Goal: Task Accomplishment & Management: Manage account settings

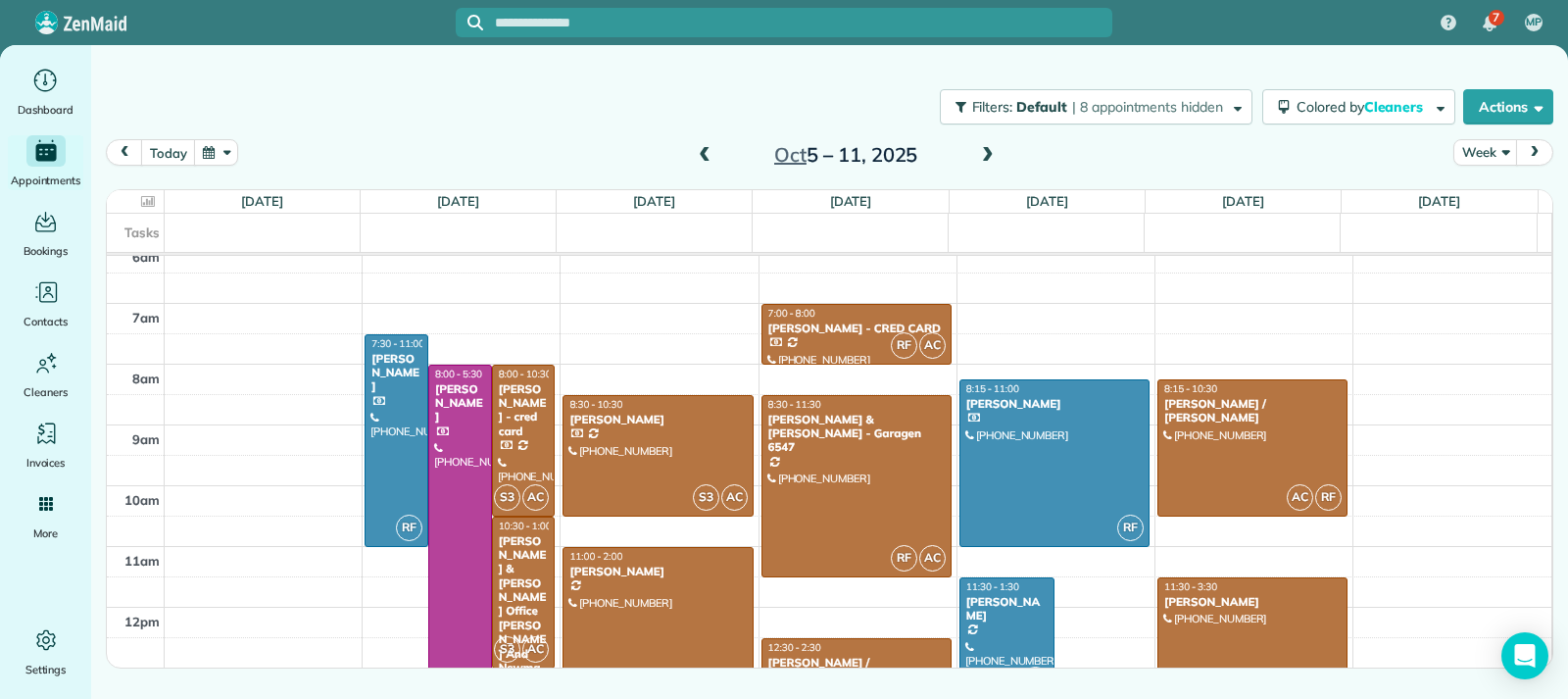
scroll to position [354, 0]
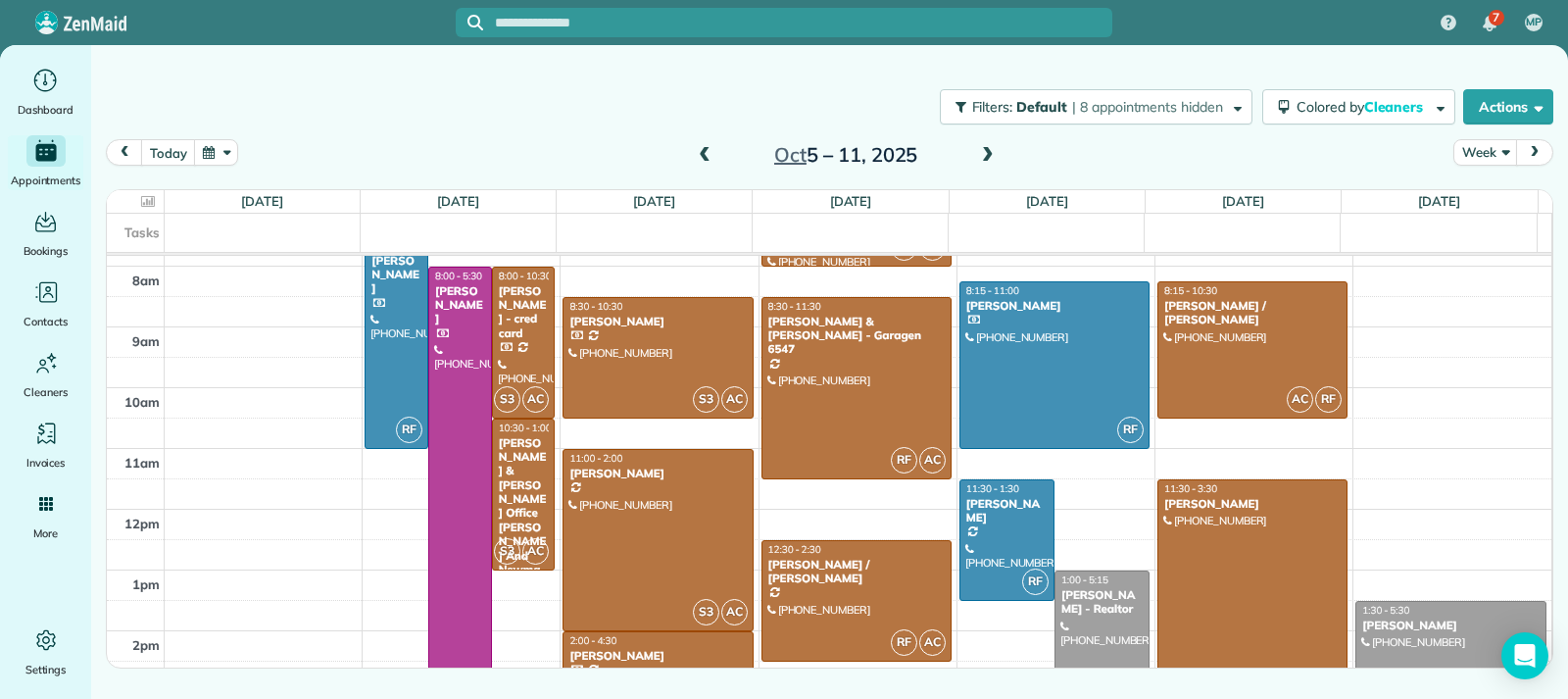
click at [994, 154] on span at bounding box center [988, 156] width 22 height 18
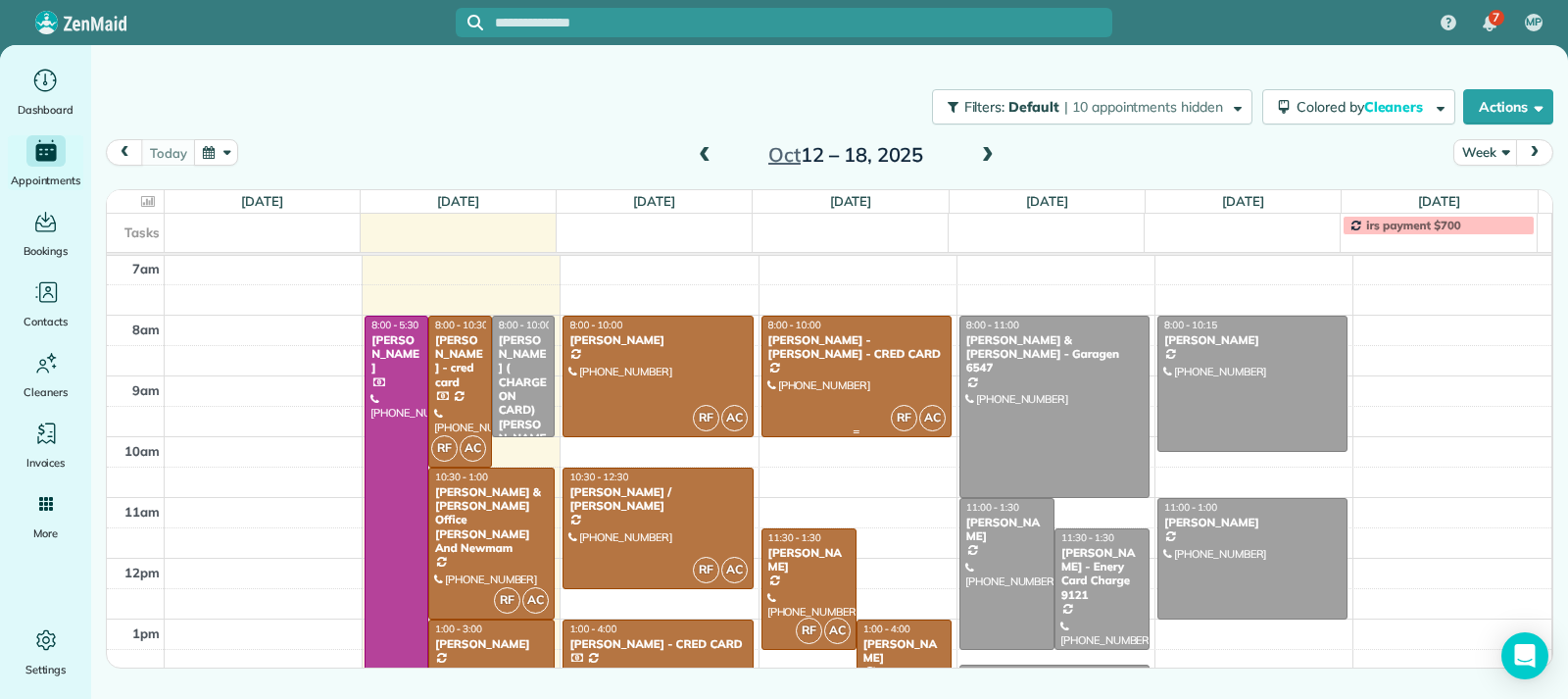
click at [860, 369] on div at bounding box center [856, 376] width 189 height 119
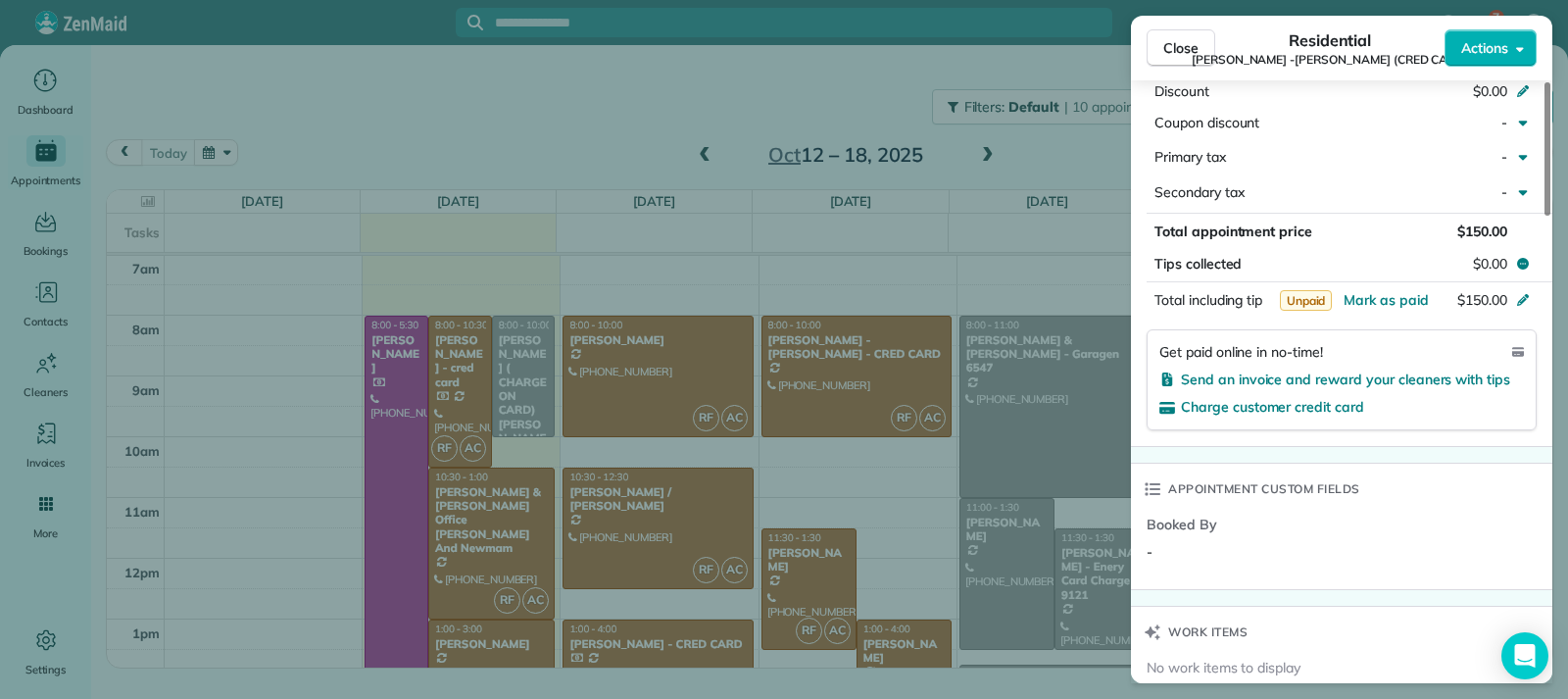
scroll to position [1183, 0]
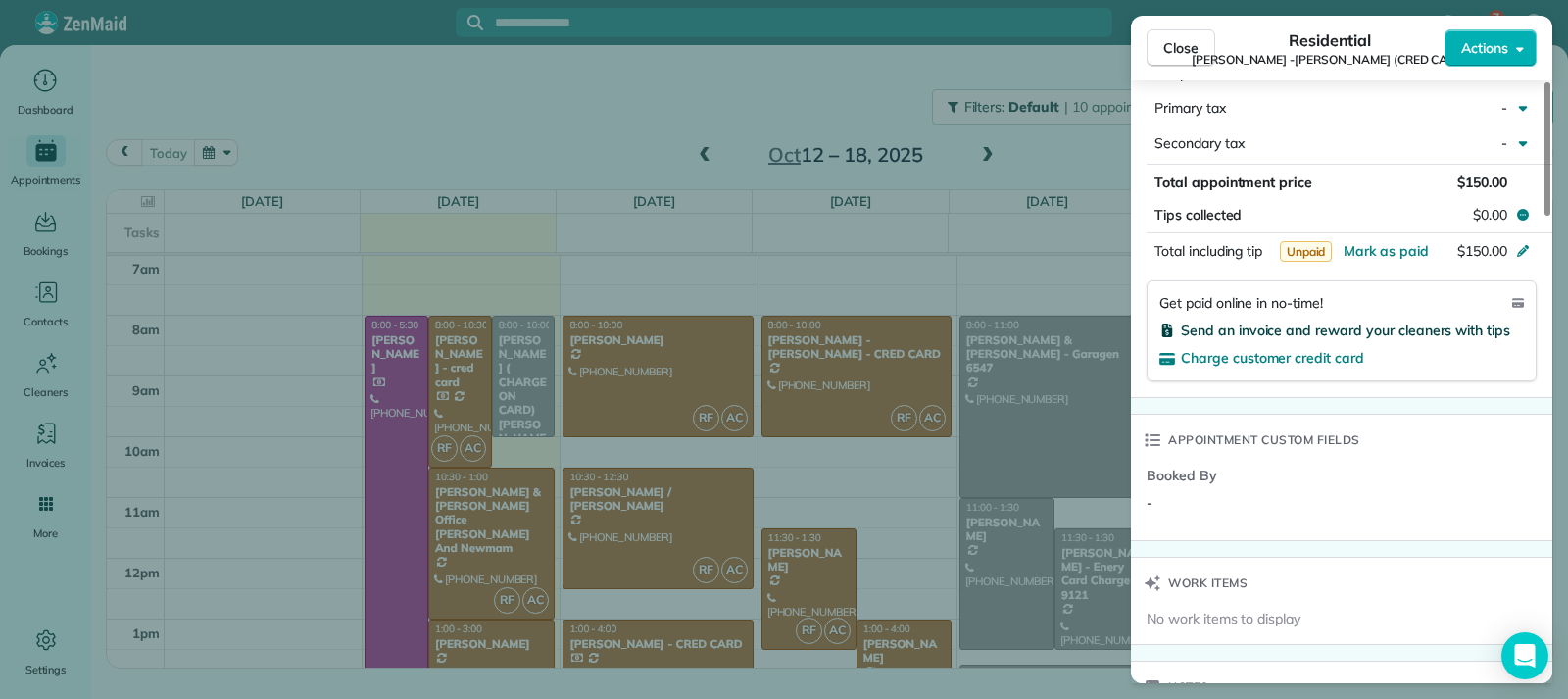
click at [1264, 322] on span "Send an invoice and reward your cleaners with tips" at bounding box center [1346, 331] width 329 height 18
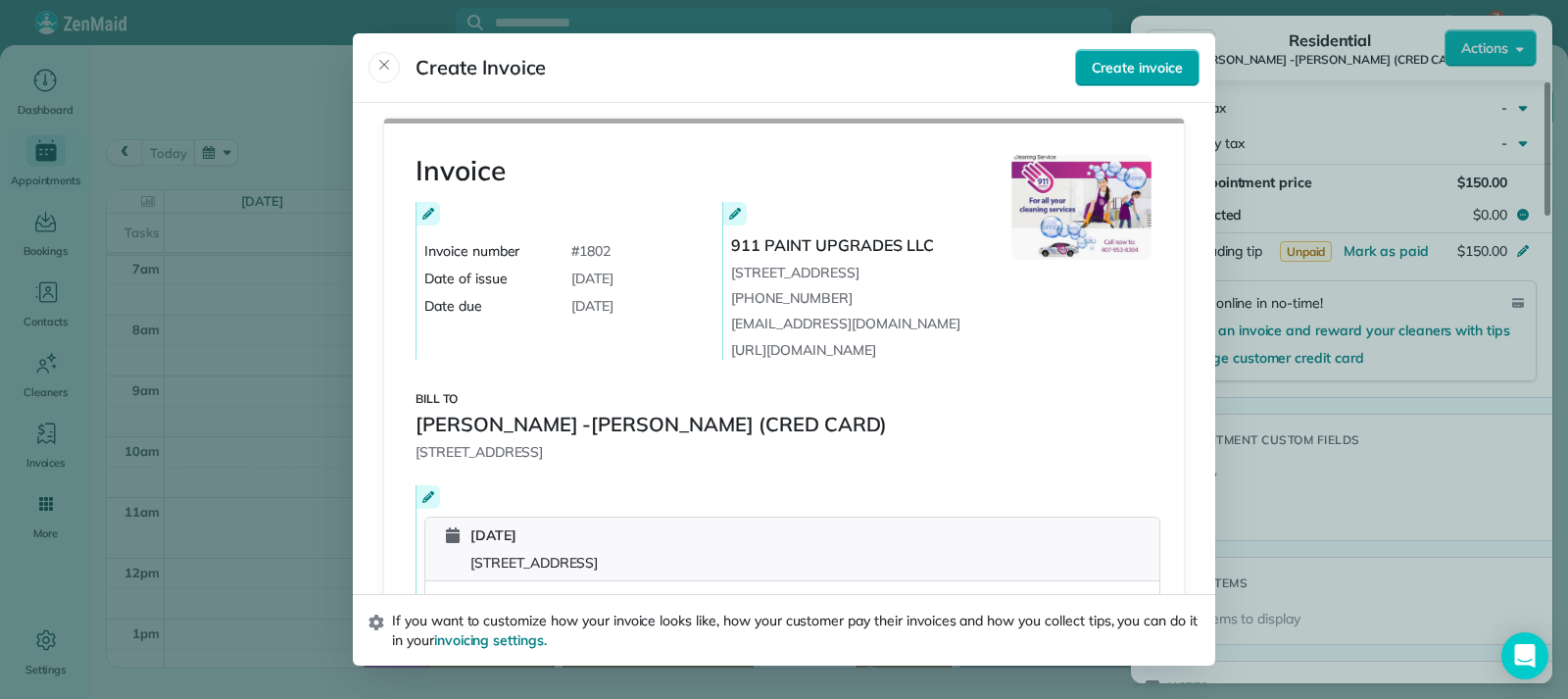
click at [1107, 60] on span "Create invoice" at bounding box center [1137, 68] width 91 height 20
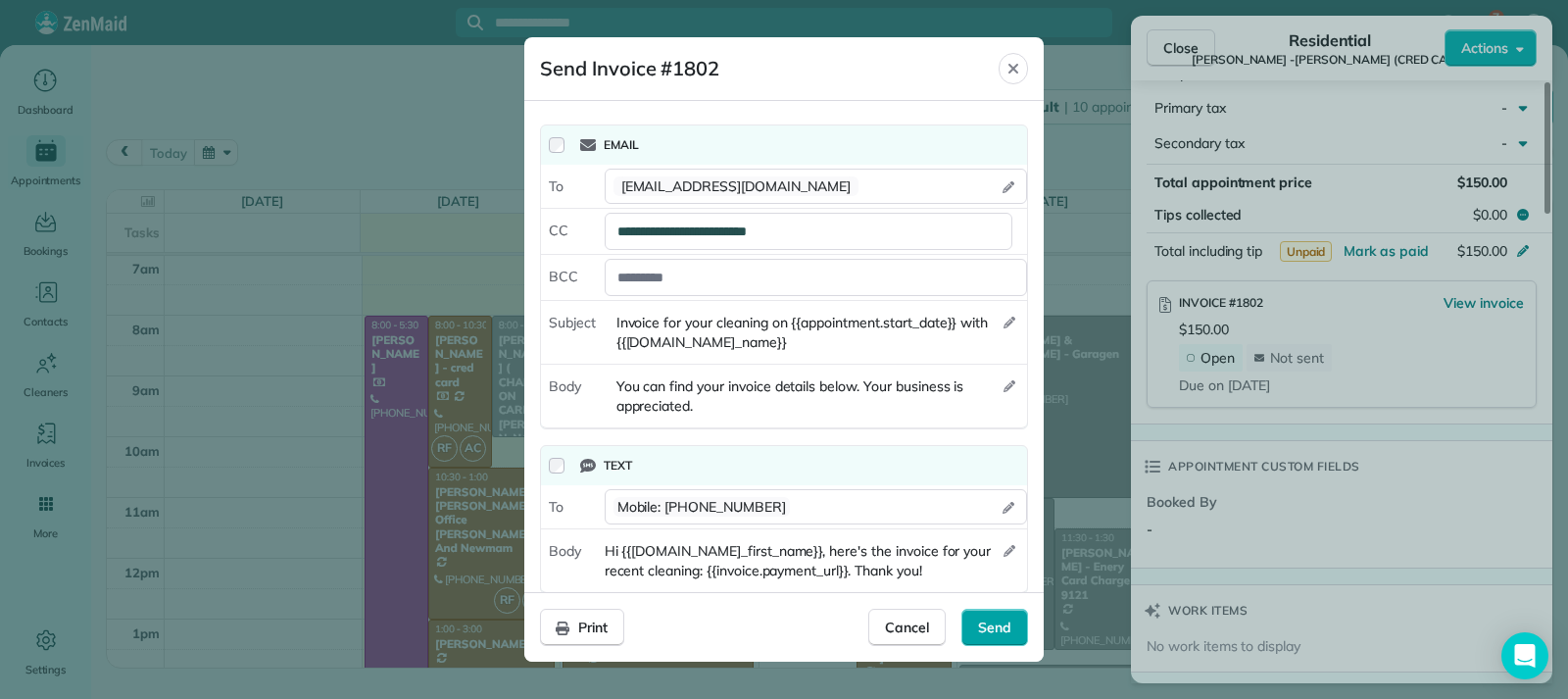
click at [984, 626] on span "Send" at bounding box center [995, 628] width 34 height 20
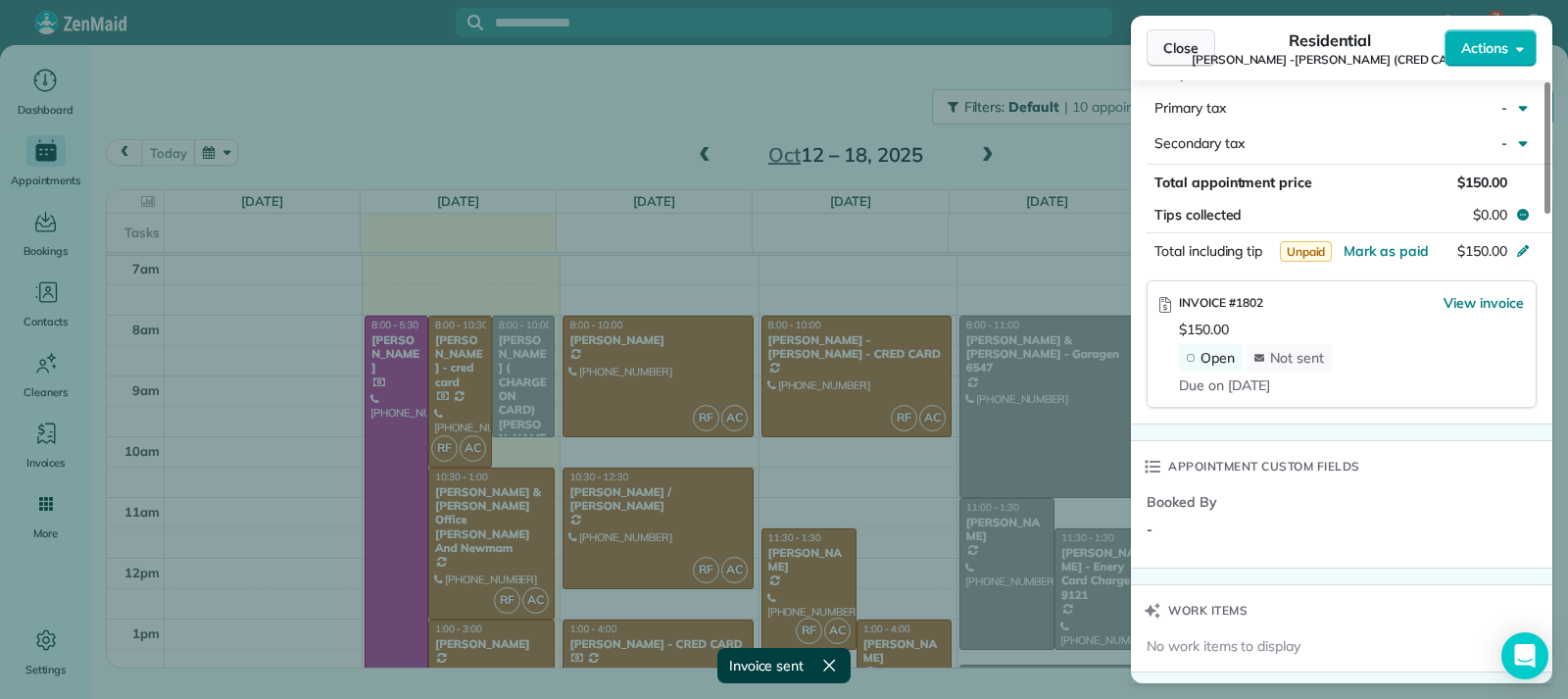
scroll to position [1177, 0]
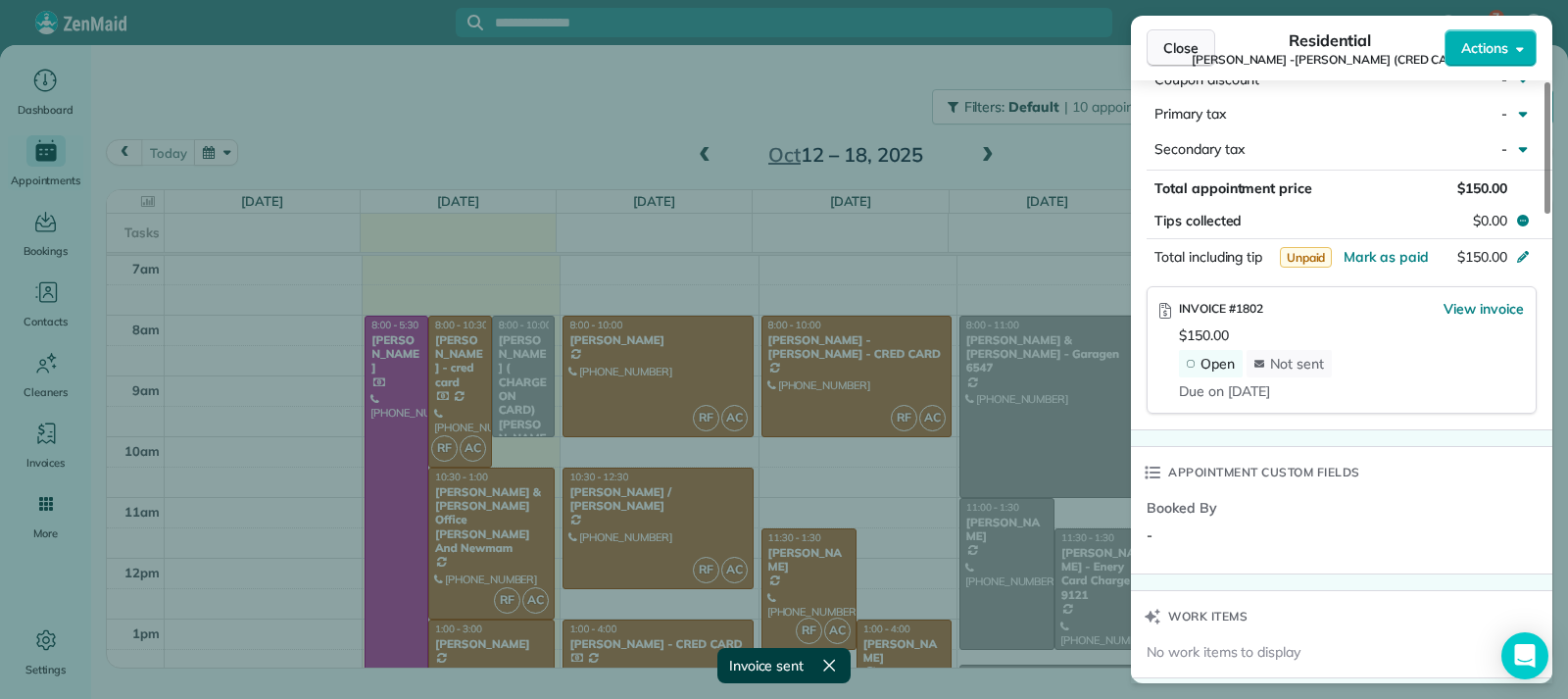
click at [1161, 55] on button "Close" at bounding box center [1181, 49] width 68 height 38
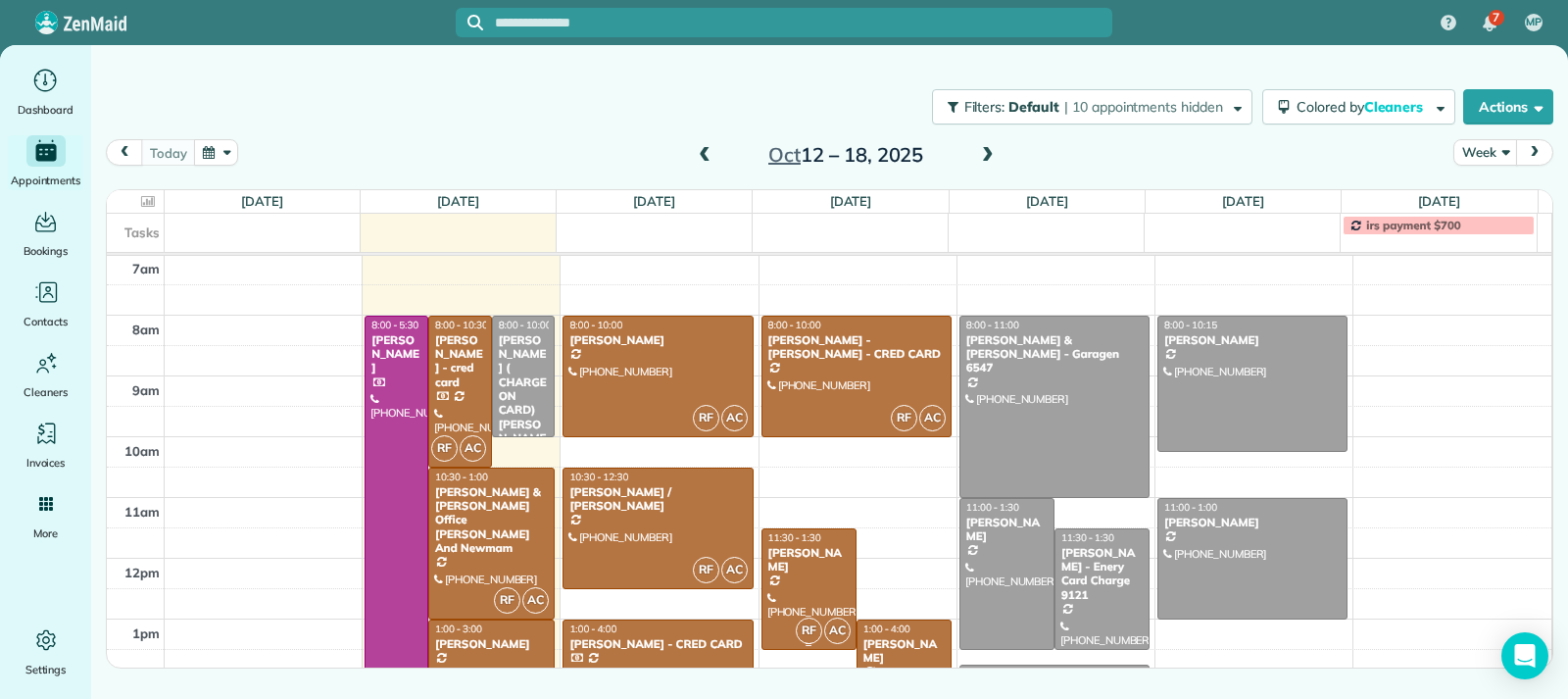
click at [821, 588] on div at bounding box center [809, 589] width 93 height 119
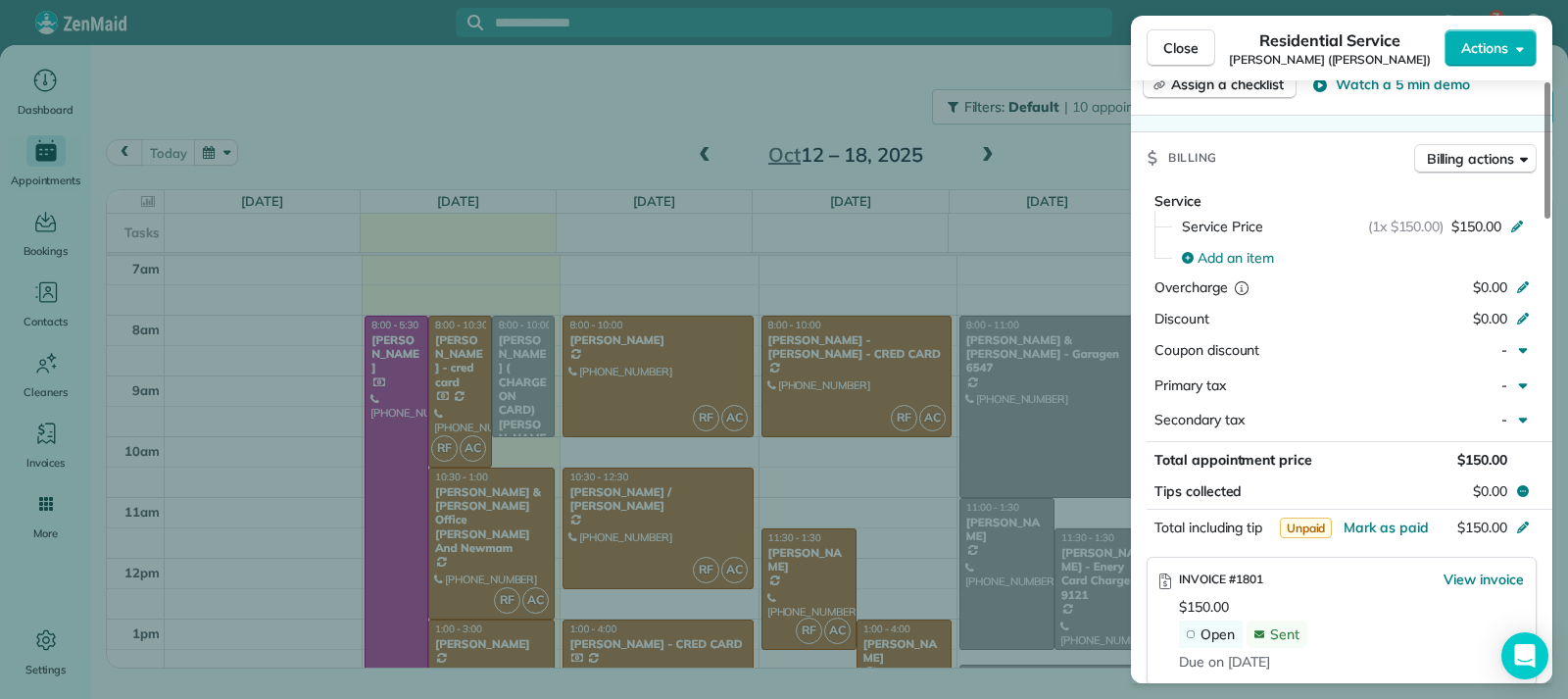
scroll to position [984, 0]
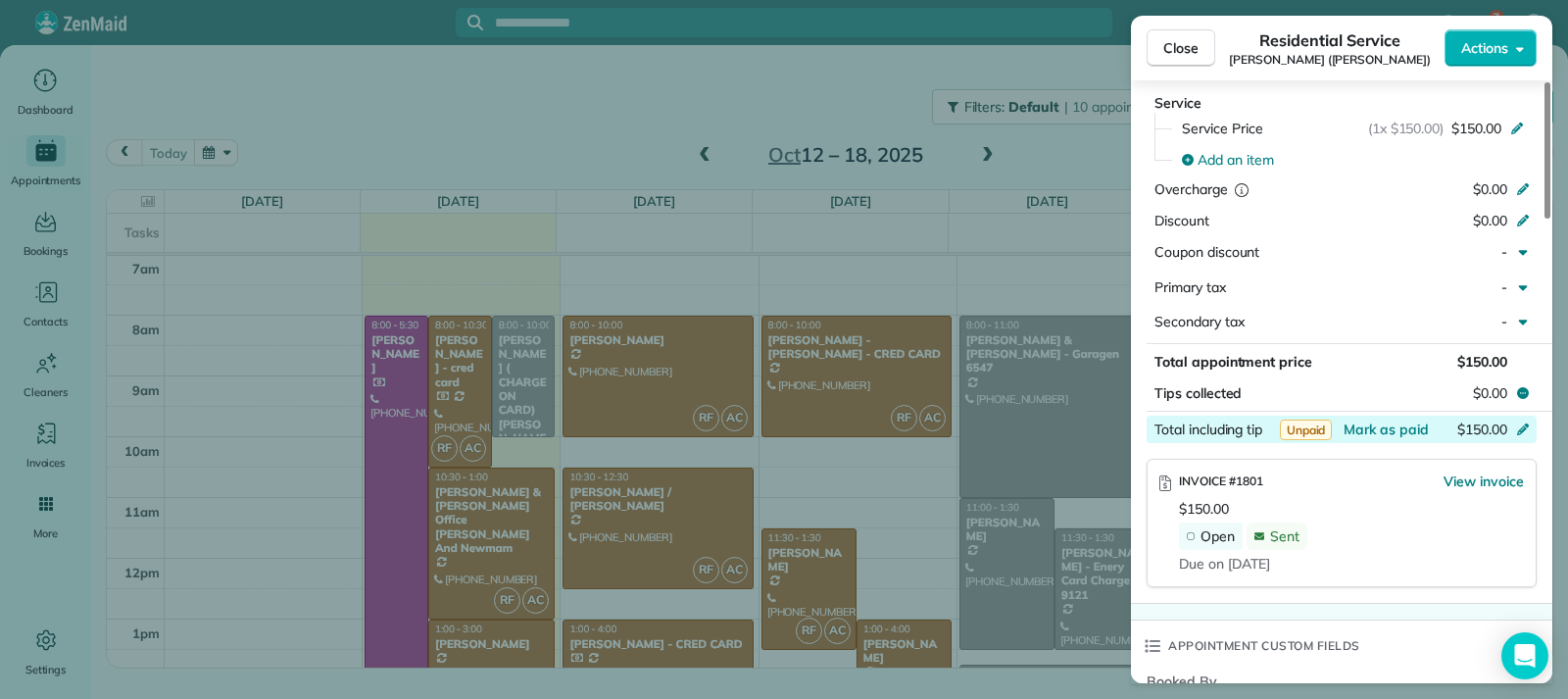
click at [1523, 430] on icon at bounding box center [1523, 430] width 12 height 12
click at [1478, 428] on input "*******" at bounding box center [1475, 430] width 82 height 28
type input "*******"
click at [1505, 124] on div "(1x $150.00) $150.00" at bounding box center [1450, 129] width 163 height 20
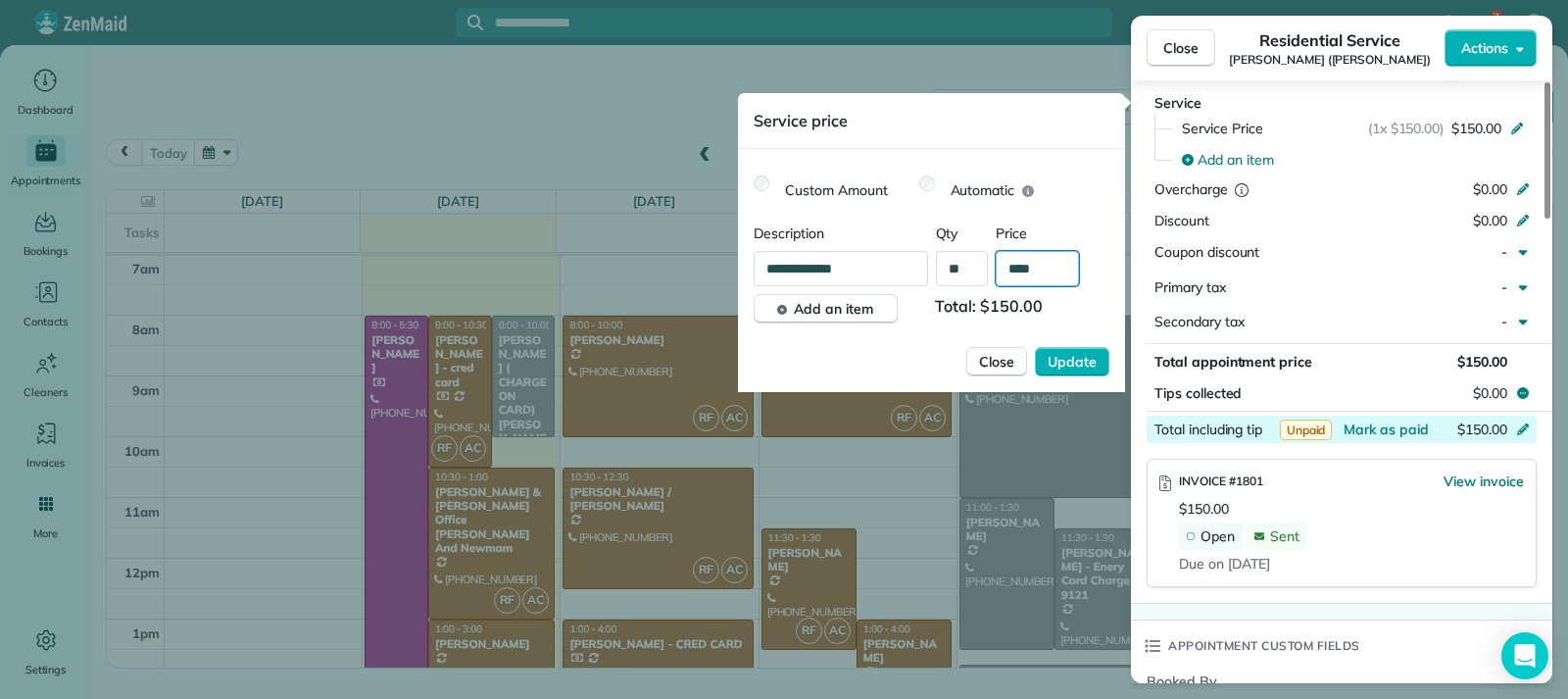
drag, startPoint x: 1034, startPoint y: 267, endPoint x: 1026, endPoint y: 276, distance: 12.0
click at [1026, 276] on input "****" at bounding box center [1038, 269] width 83 height 36
type input "****"
click at [1071, 358] on span "Update" at bounding box center [1072, 362] width 49 height 20
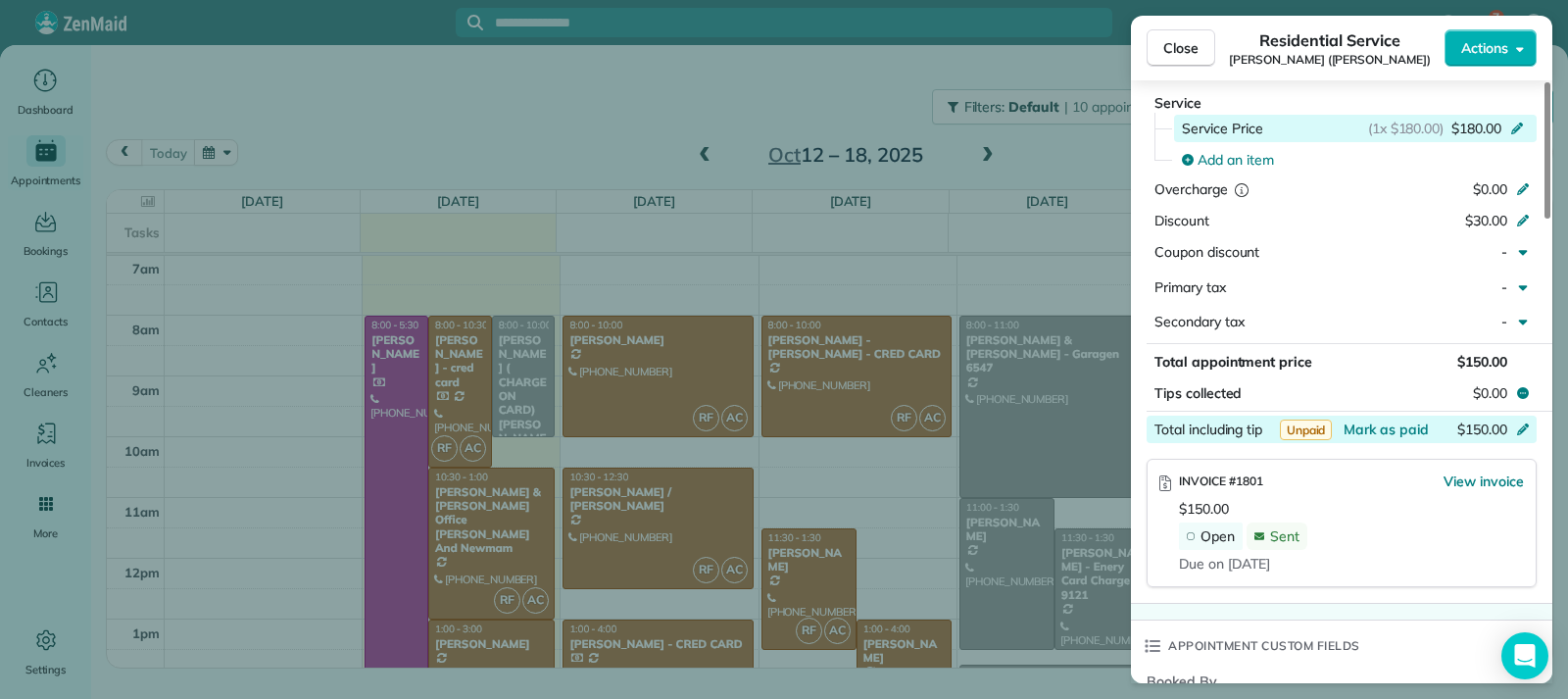
click at [1521, 125] on icon at bounding box center [1517, 128] width 12 height 12
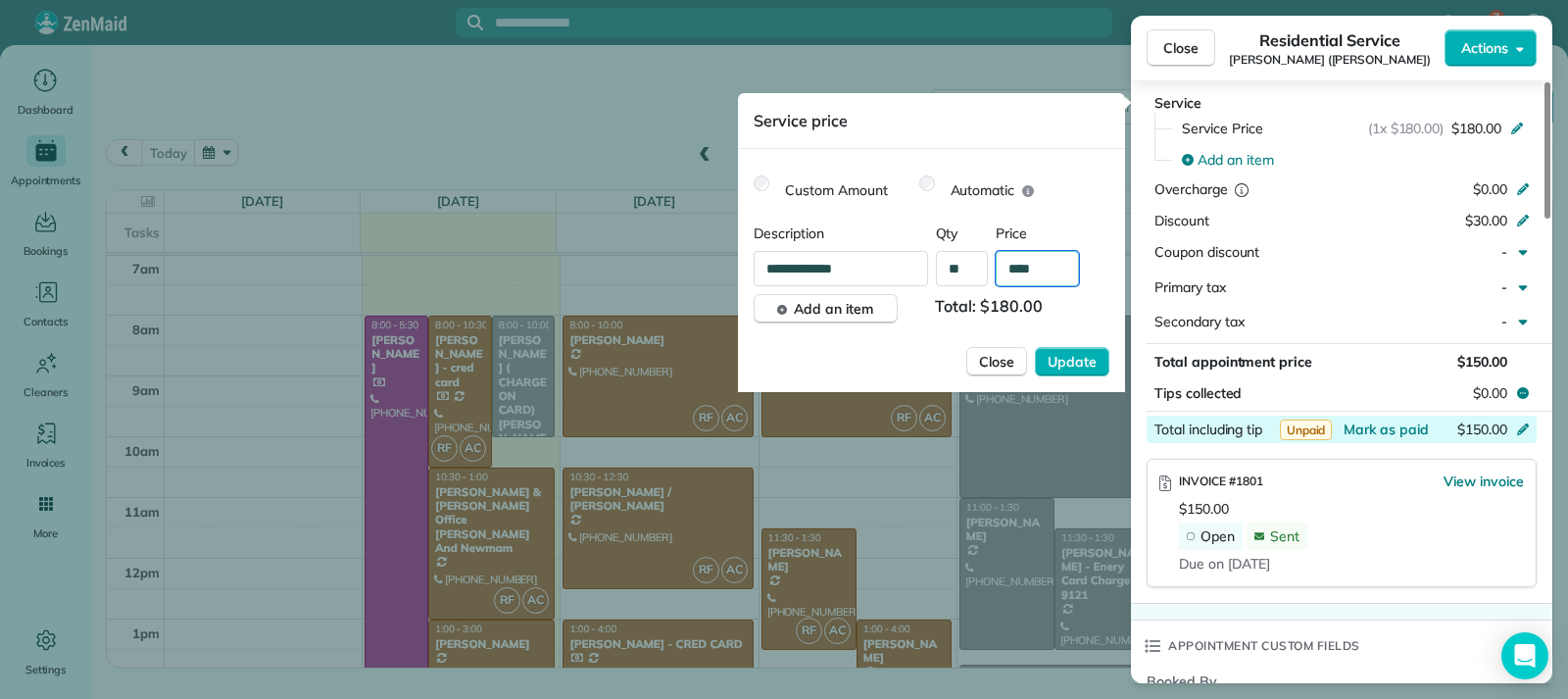
drag, startPoint x: 1036, startPoint y: 272, endPoint x: 1026, endPoint y: 277, distance: 11.2
click at [1026, 277] on input "****" at bounding box center [1038, 269] width 83 height 36
type input "****"
click at [1073, 360] on span "Update" at bounding box center [1072, 362] width 49 height 20
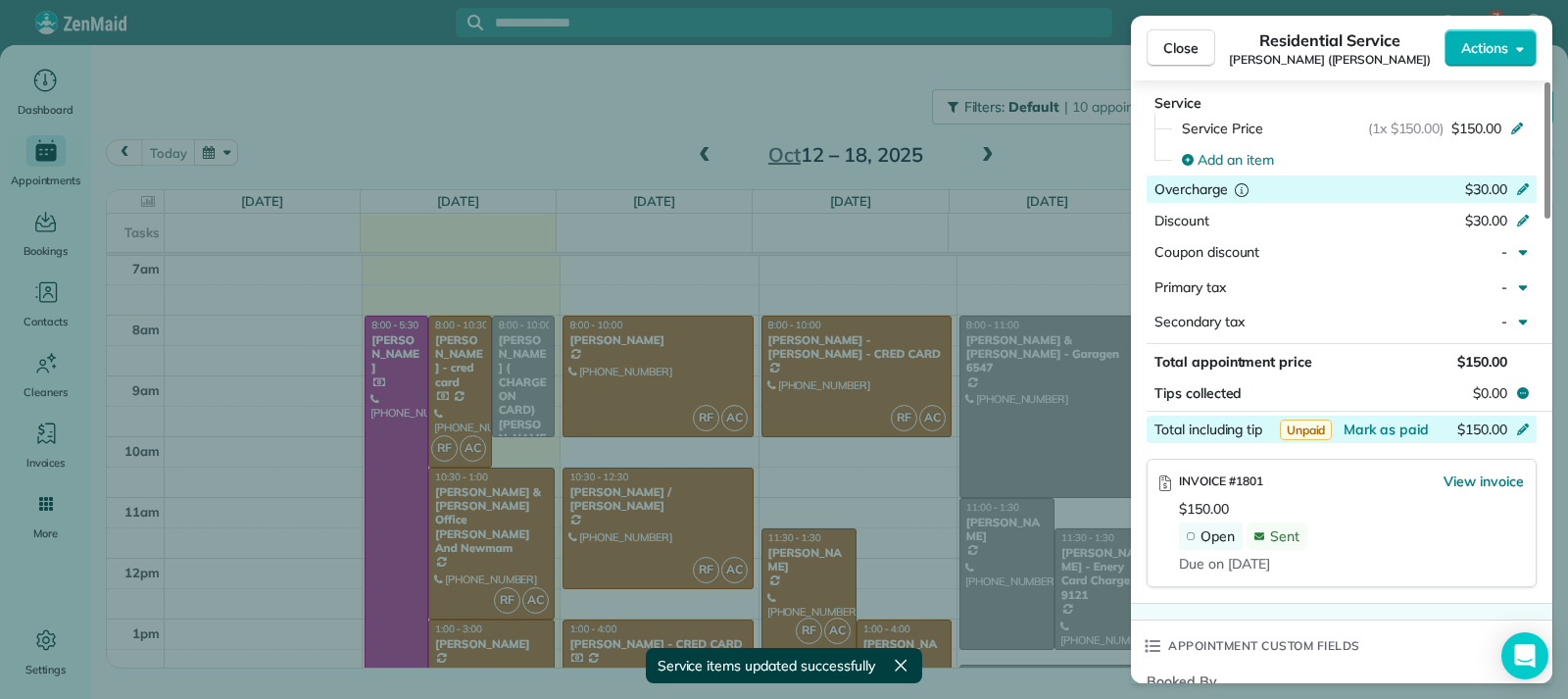
click at [1516, 187] on icon at bounding box center [1523, 188] width 16 height 16
click at [1483, 193] on input "******" at bounding box center [1475, 190] width 82 height 28
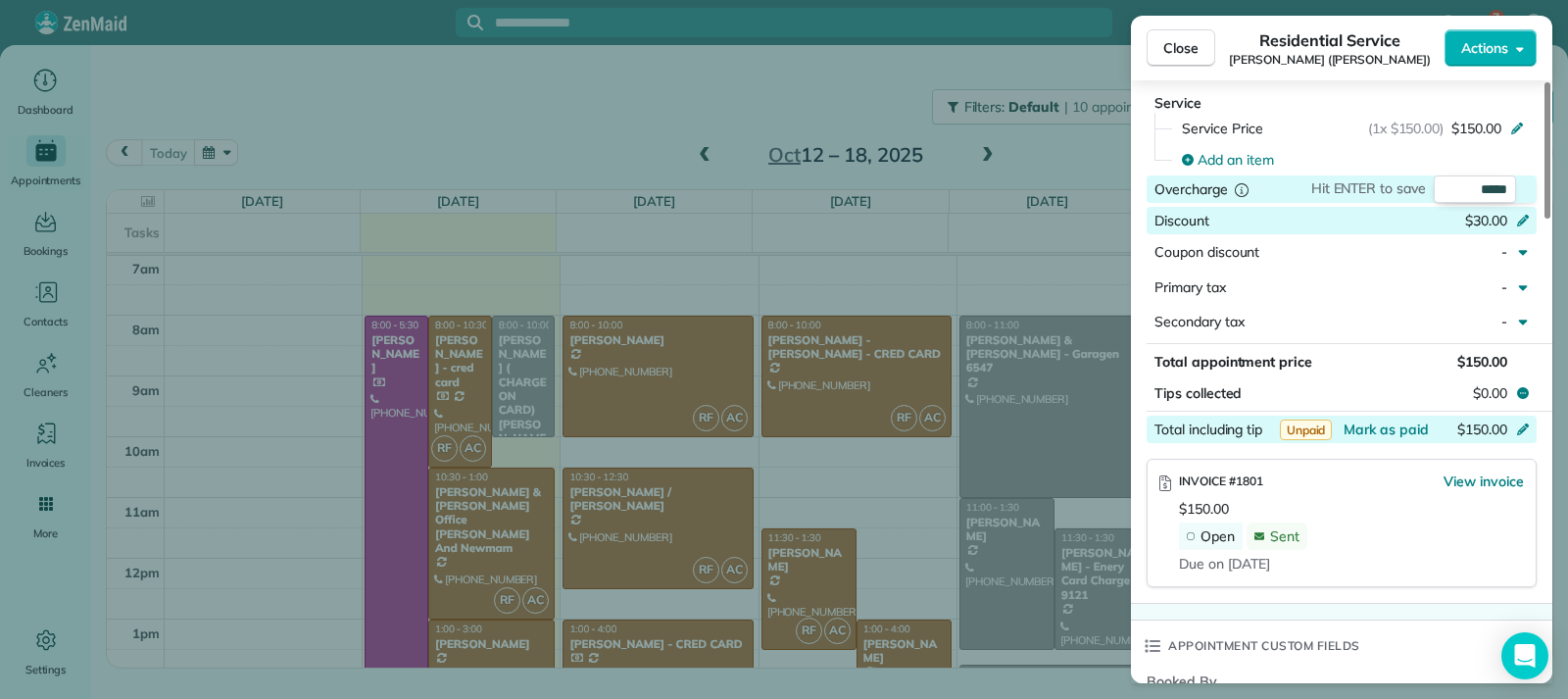
type input "****"
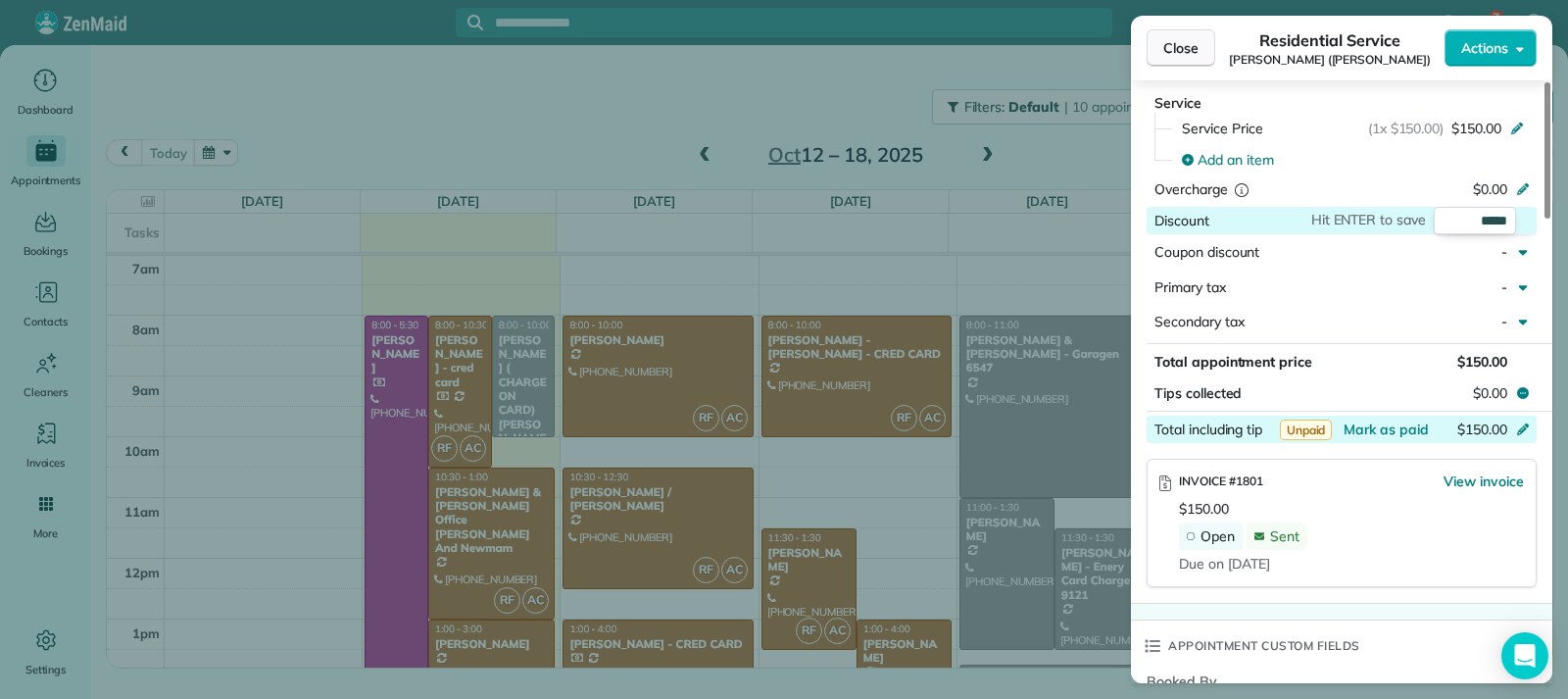
click at [1172, 45] on span "Close" at bounding box center [1181, 49] width 36 height 20
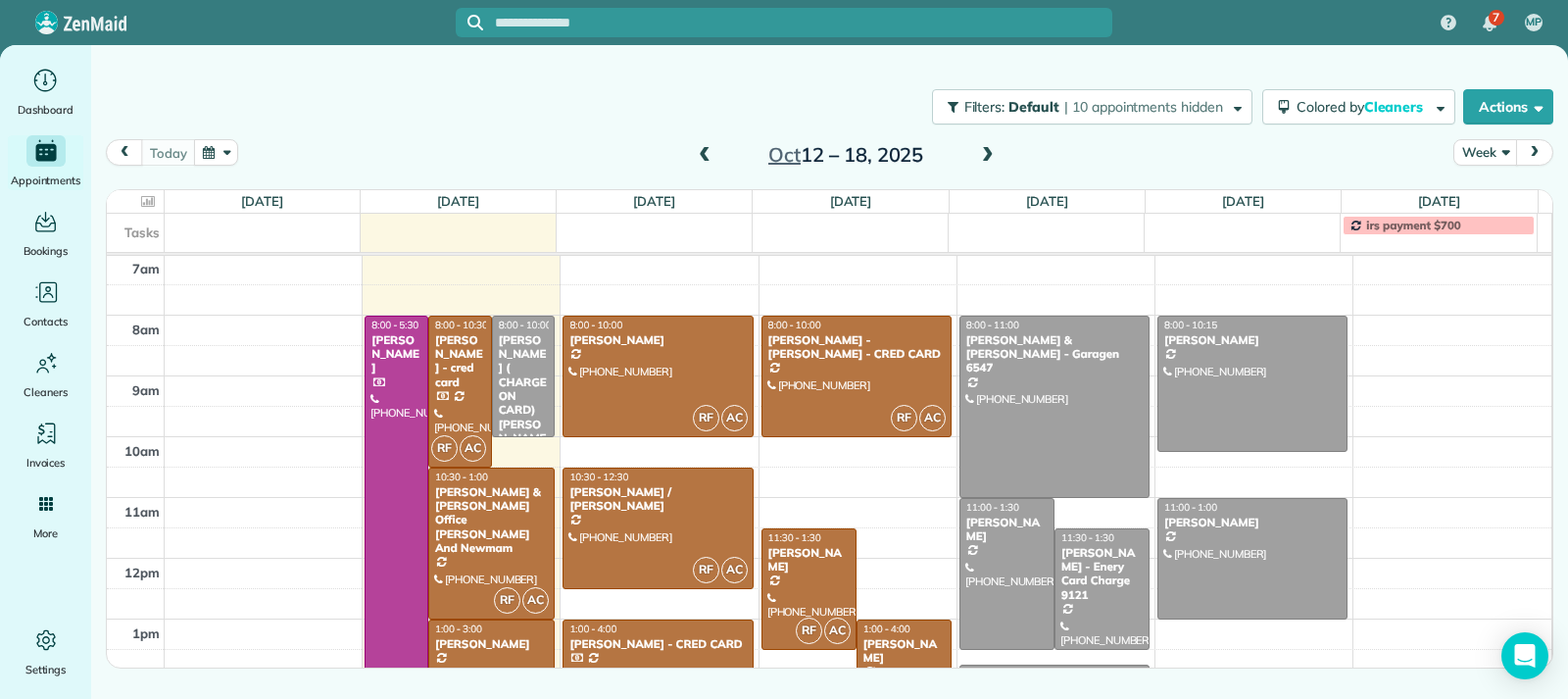
click at [646, 642] on div "[PERSON_NAME] - CRED CARD" at bounding box center [658, 644] width 179 height 14
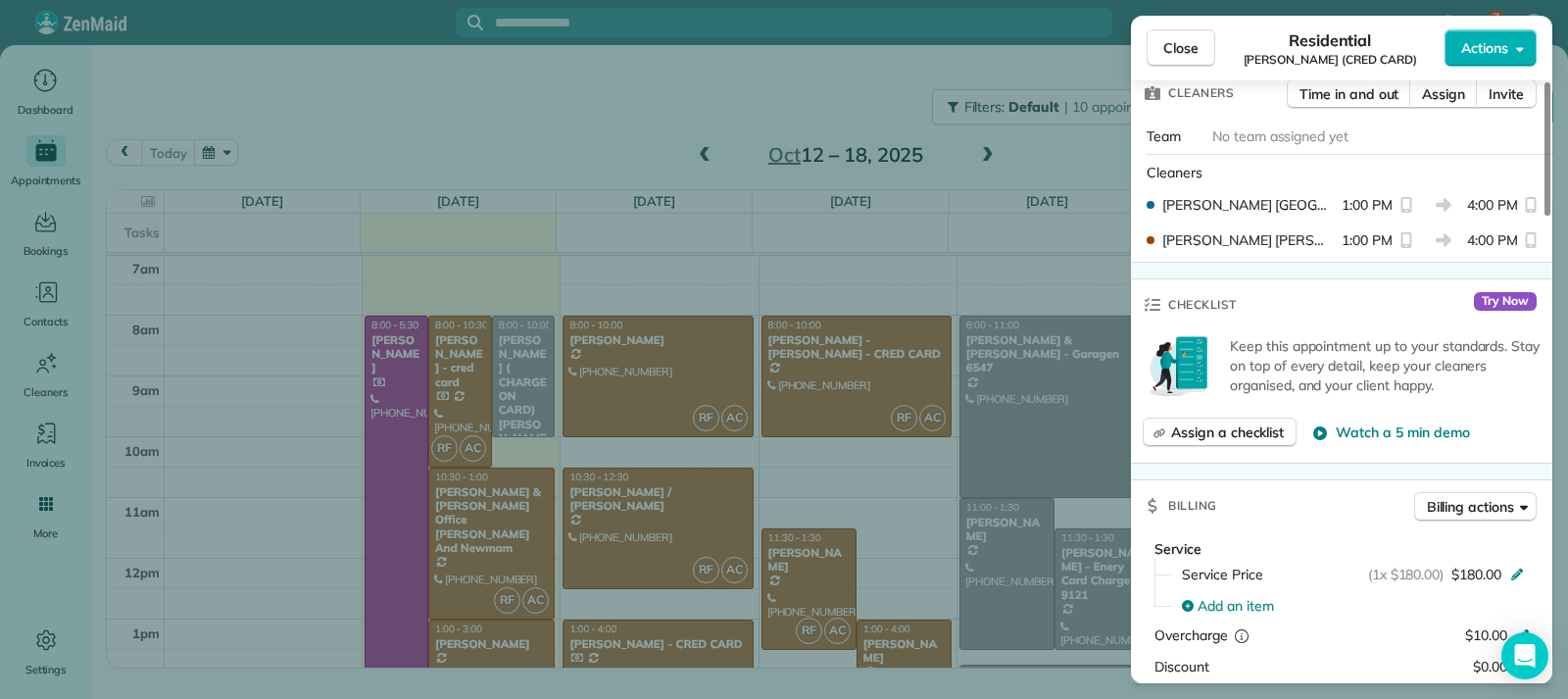
scroll to position [887, 0]
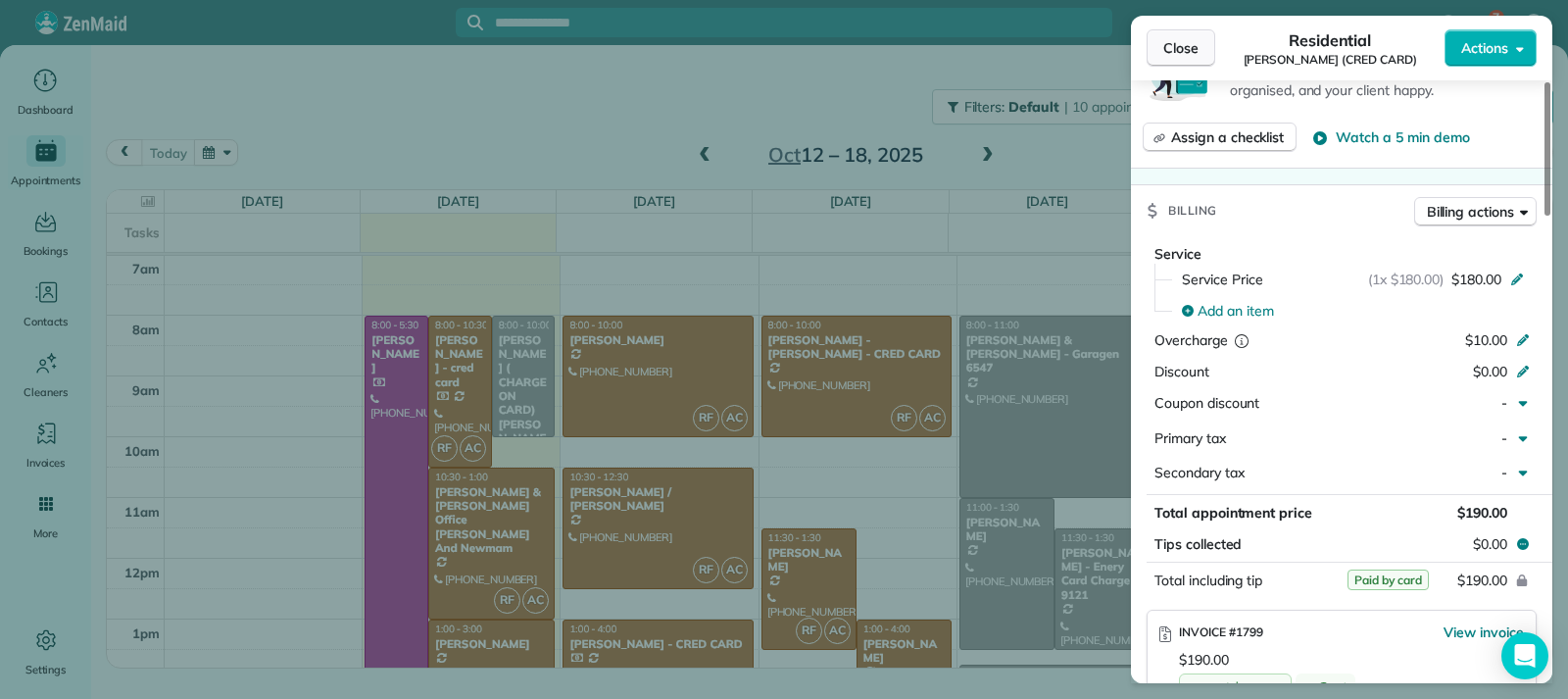
click at [1187, 57] on span "Close" at bounding box center [1181, 49] width 36 height 20
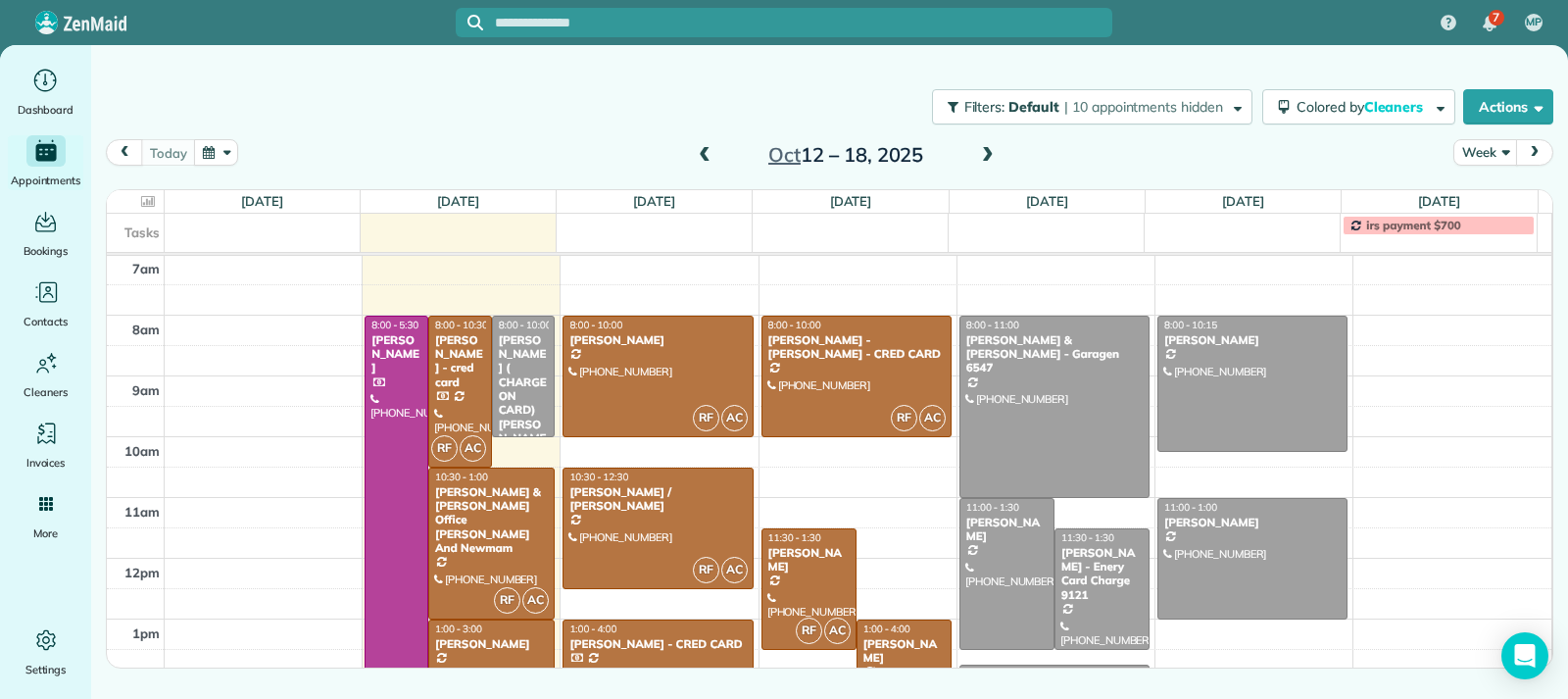
click at [477, 642] on div "[PERSON_NAME]" at bounding box center [492, 644] width 115 height 14
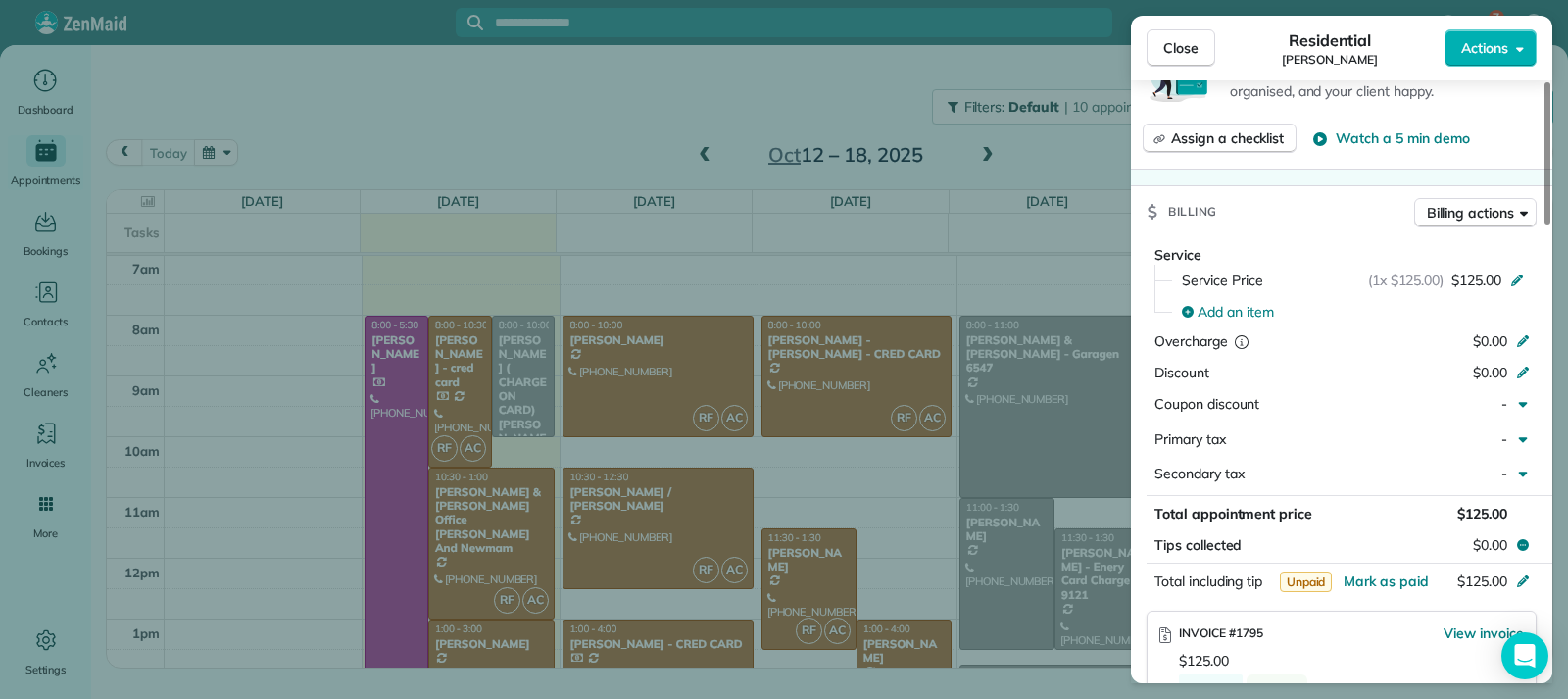
scroll to position [1177, 0]
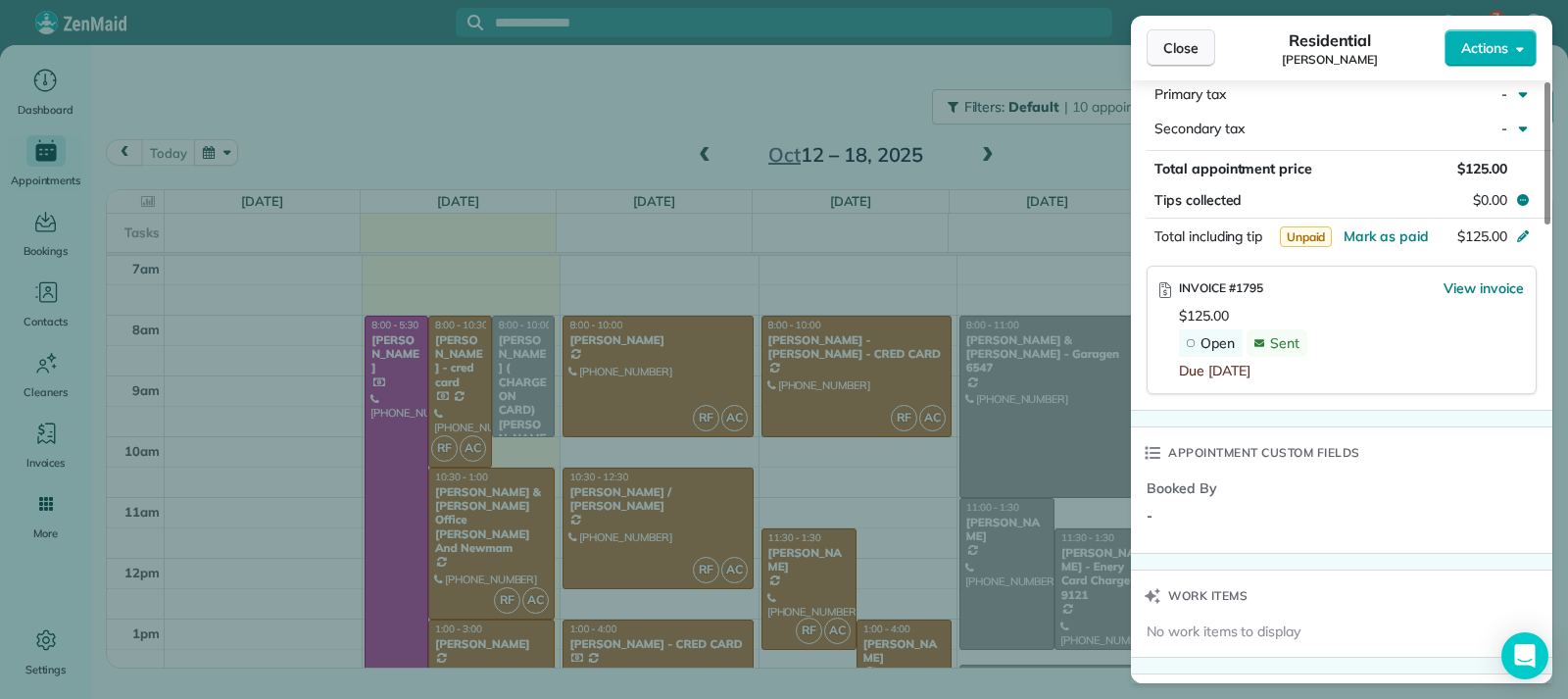
click at [1181, 48] on span "Close" at bounding box center [1181, 49] width 36 height 20
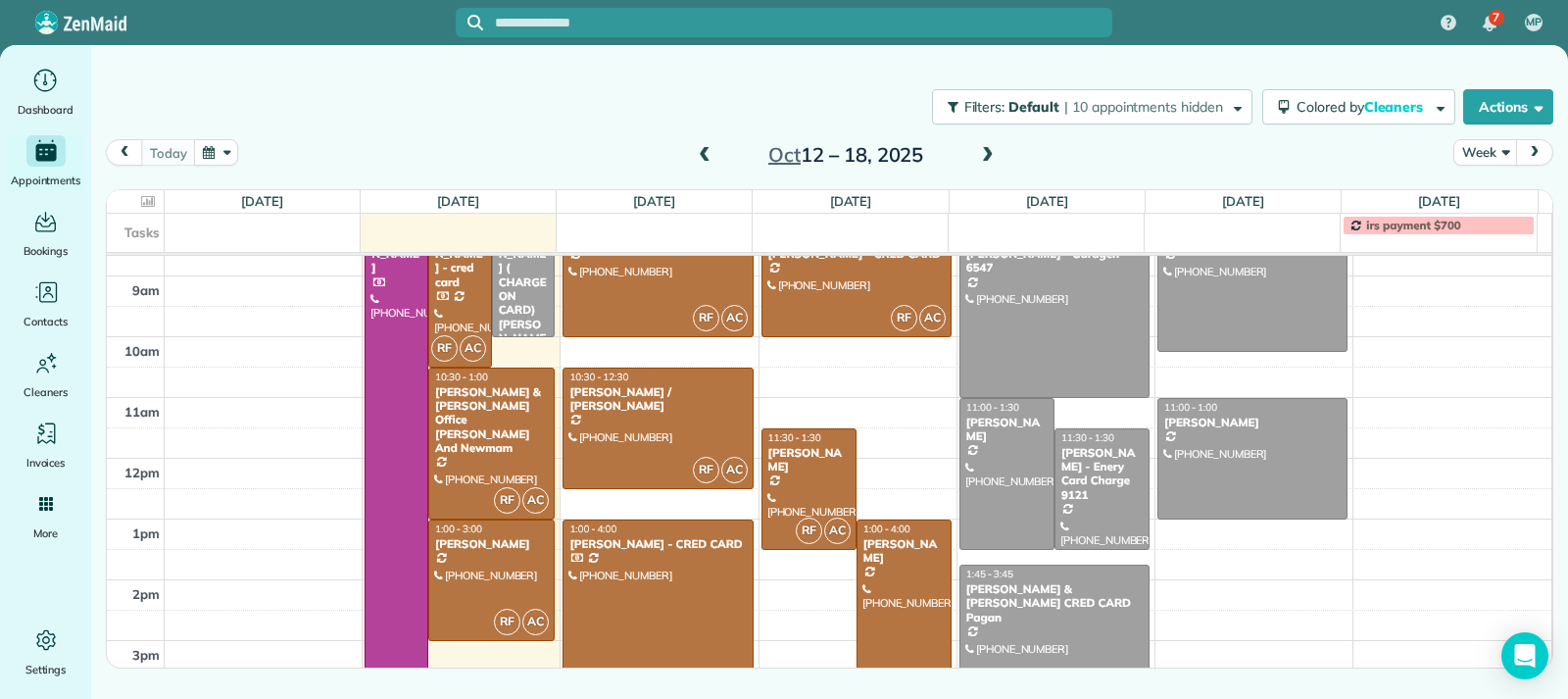
scroll to position [354, 0]
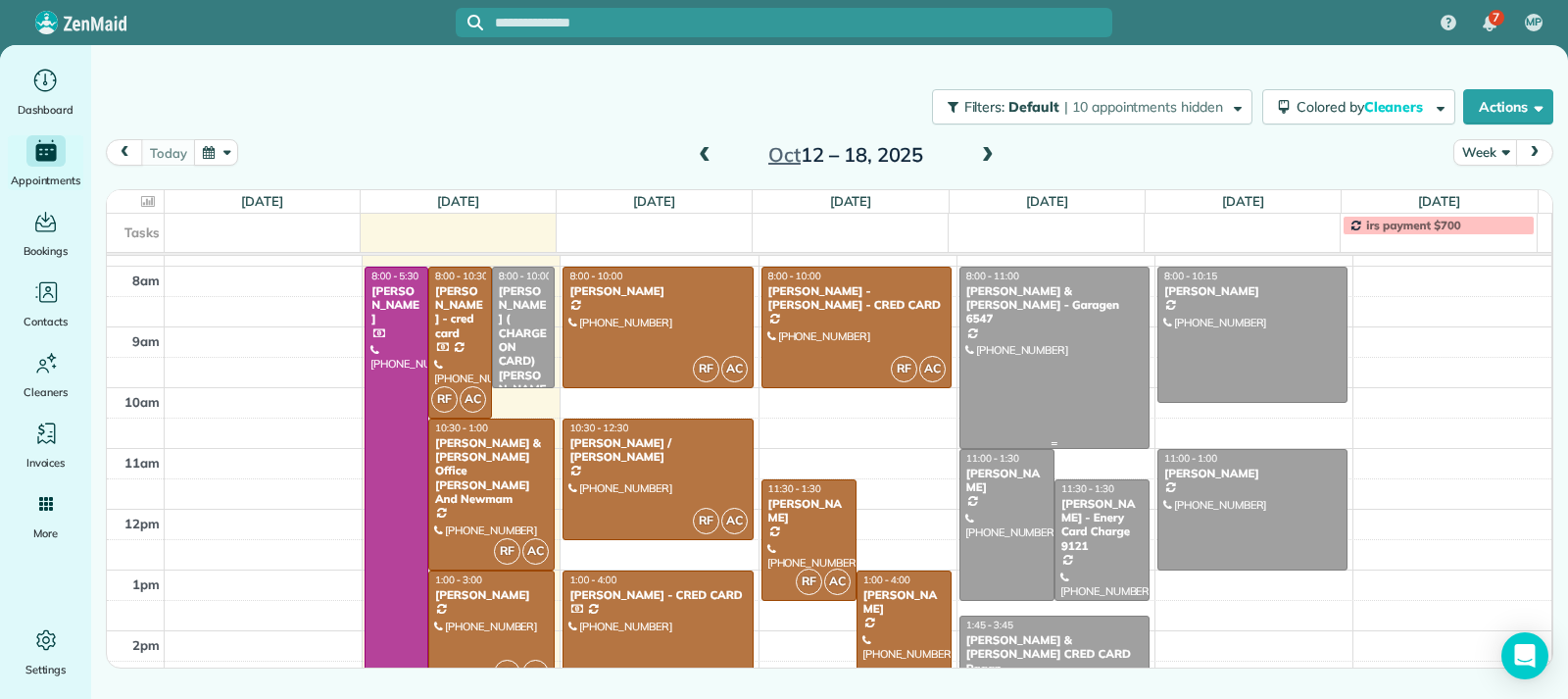
click at [1088, 384] on div at bounding box center [1055, 358] width 189 height 181
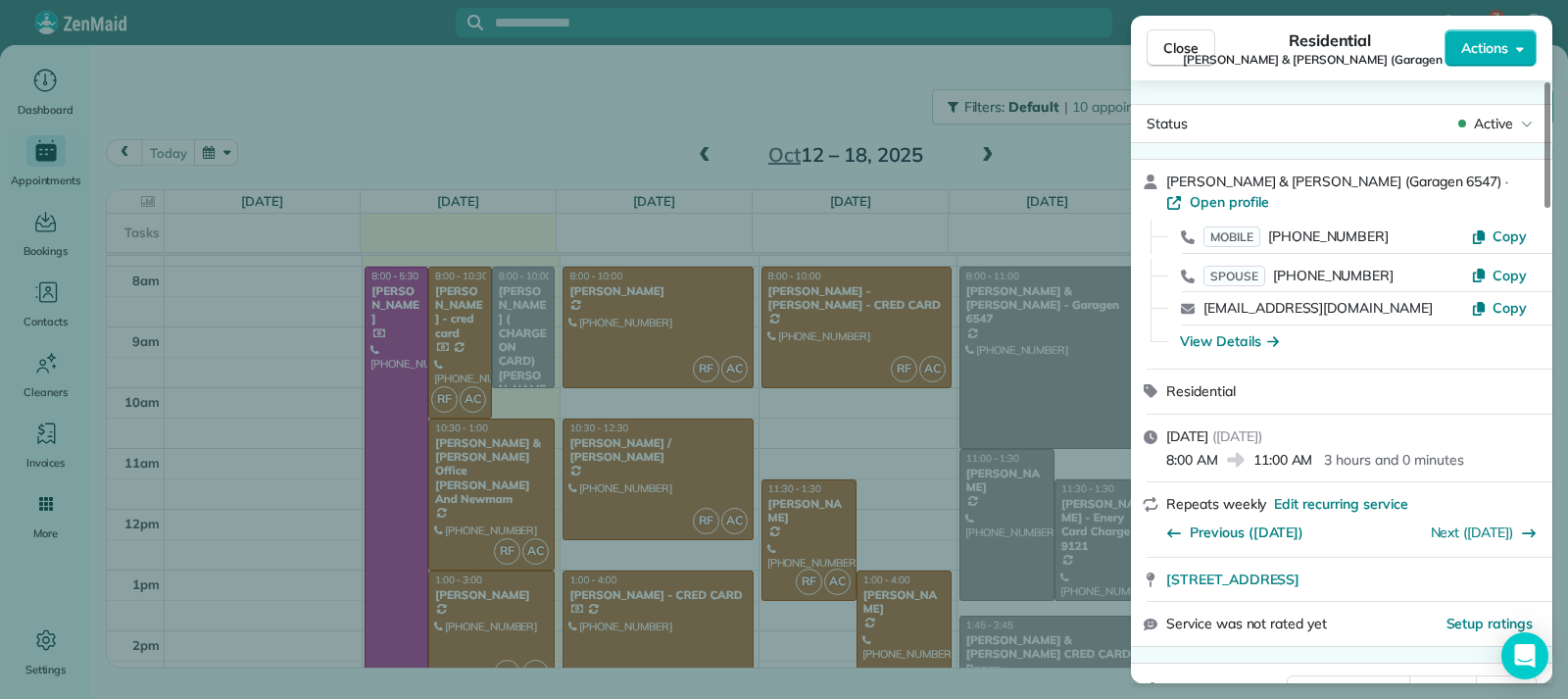
drag, startPoint x: 1154, startPoint y: 54, endPoint x: 1158, endPoint y: 174, distance: 120.1
click at [1155, 54] on button "Close" at bounding box center [1181, 49] width 68 height 38
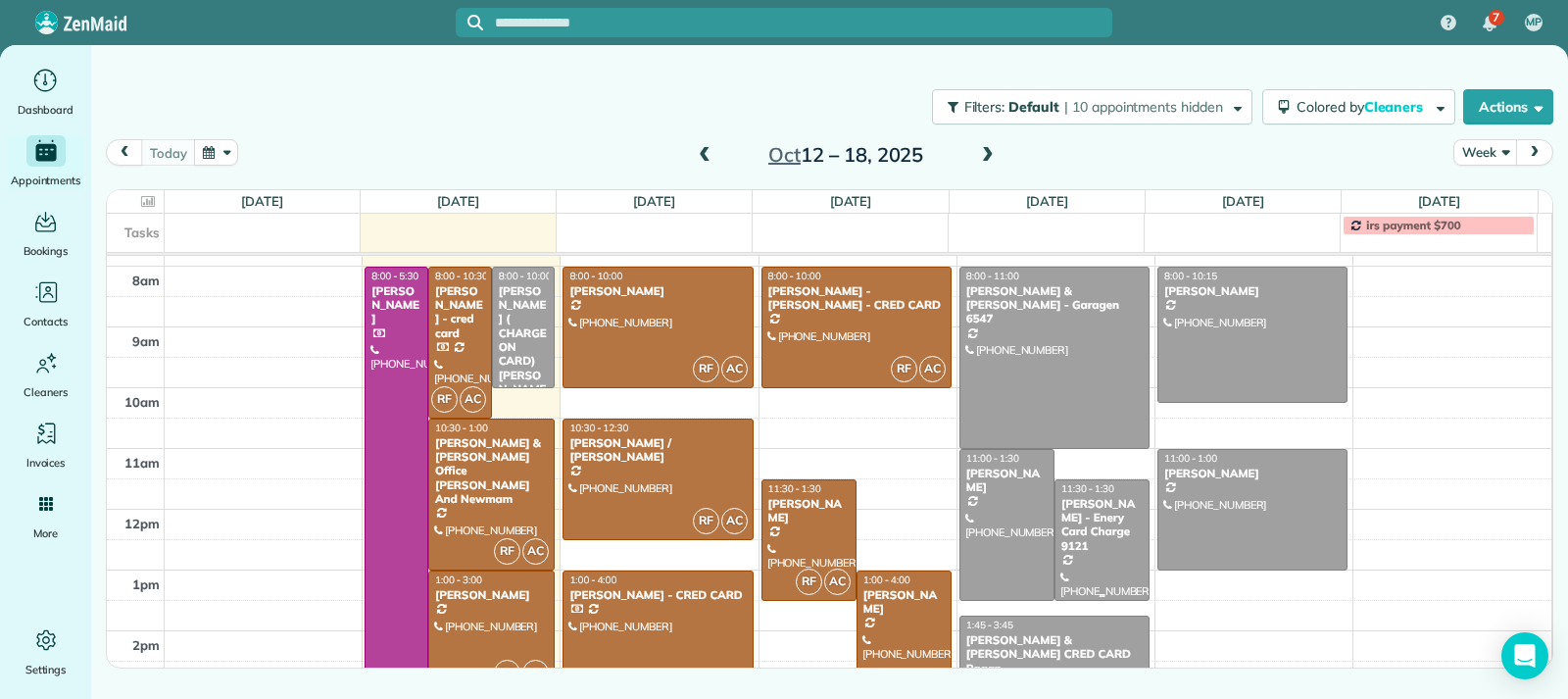
click at [1084, 542] on div at bounding box center [1103, 540] width 93 height 119
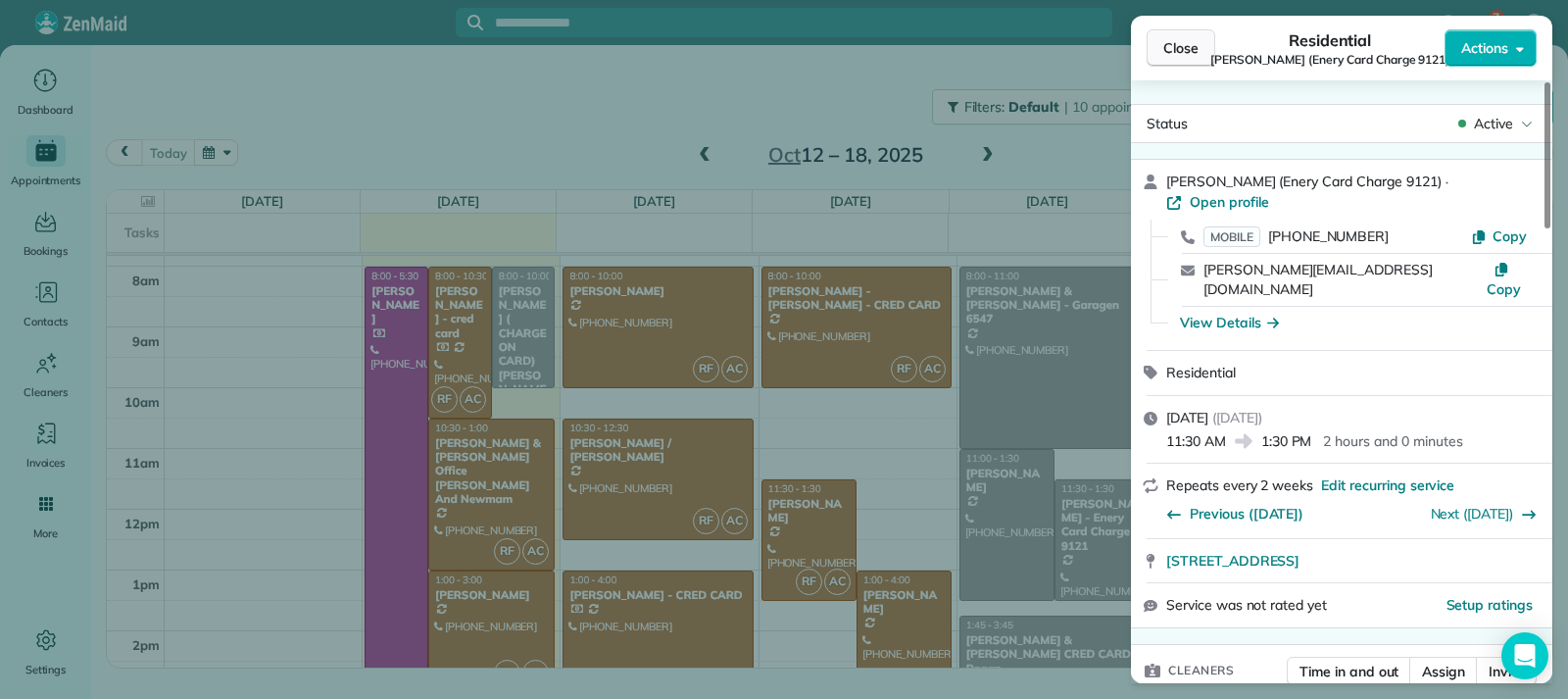
click at [1176, 45] on span "Close" at bounding box center [1181, 49] width 36 height 20
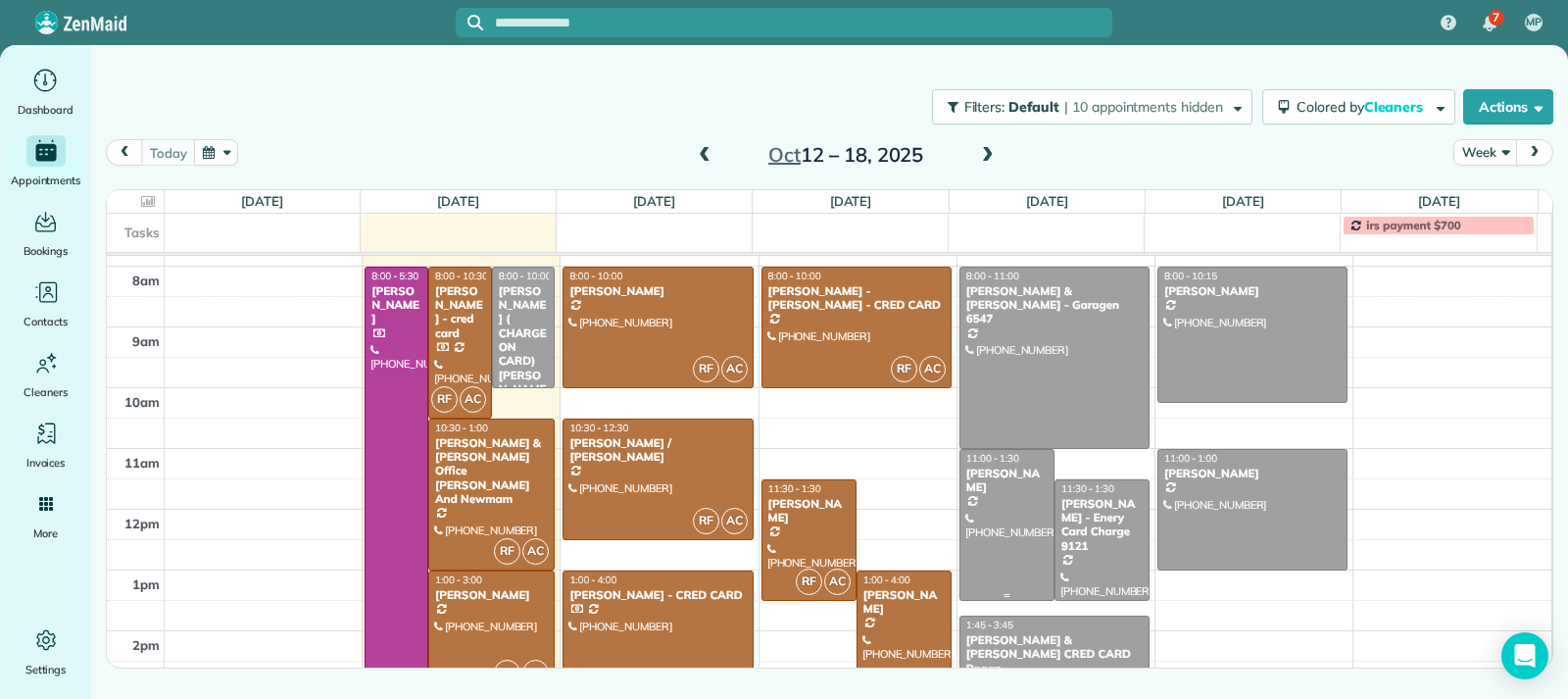
click at [1008, 529] on div at bounding box center [1007, 524] width 93 height 150
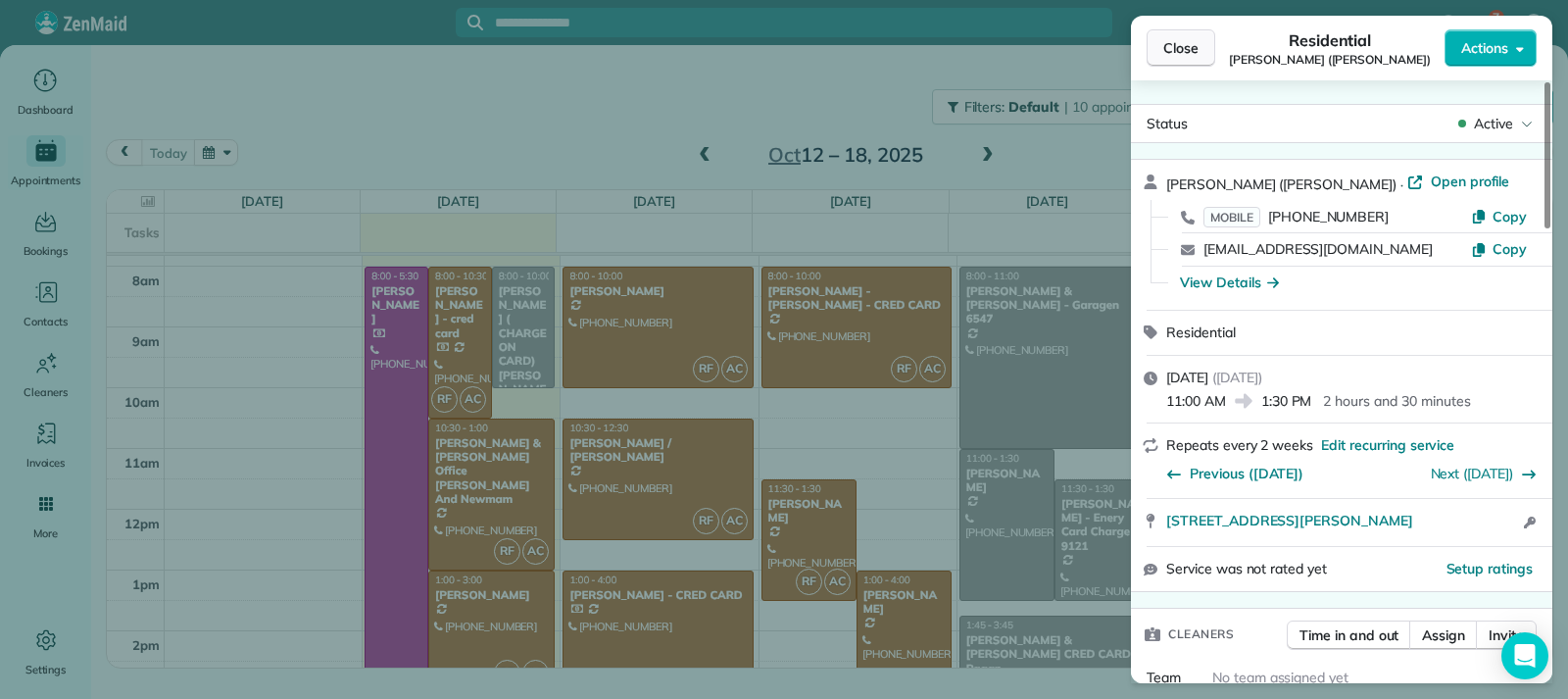
click at [1178, 60] on button "Close" at bounding box center [1181, 49] width 68 height 38
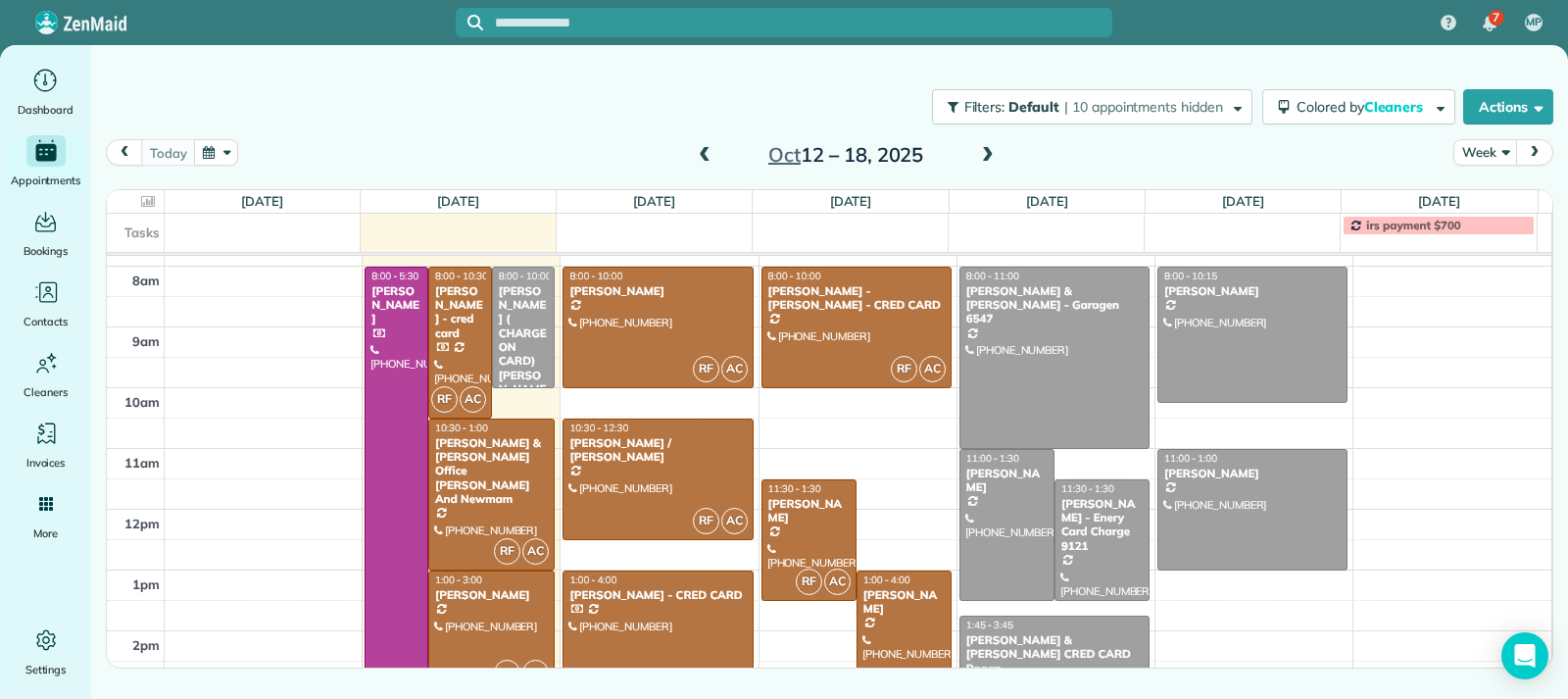
click at [1076, 638] on div "[PERSON_NAME] & [PERSON_NAME] CRED CARD Pagan" at bounding box center [1055, 654] width 179 height 42
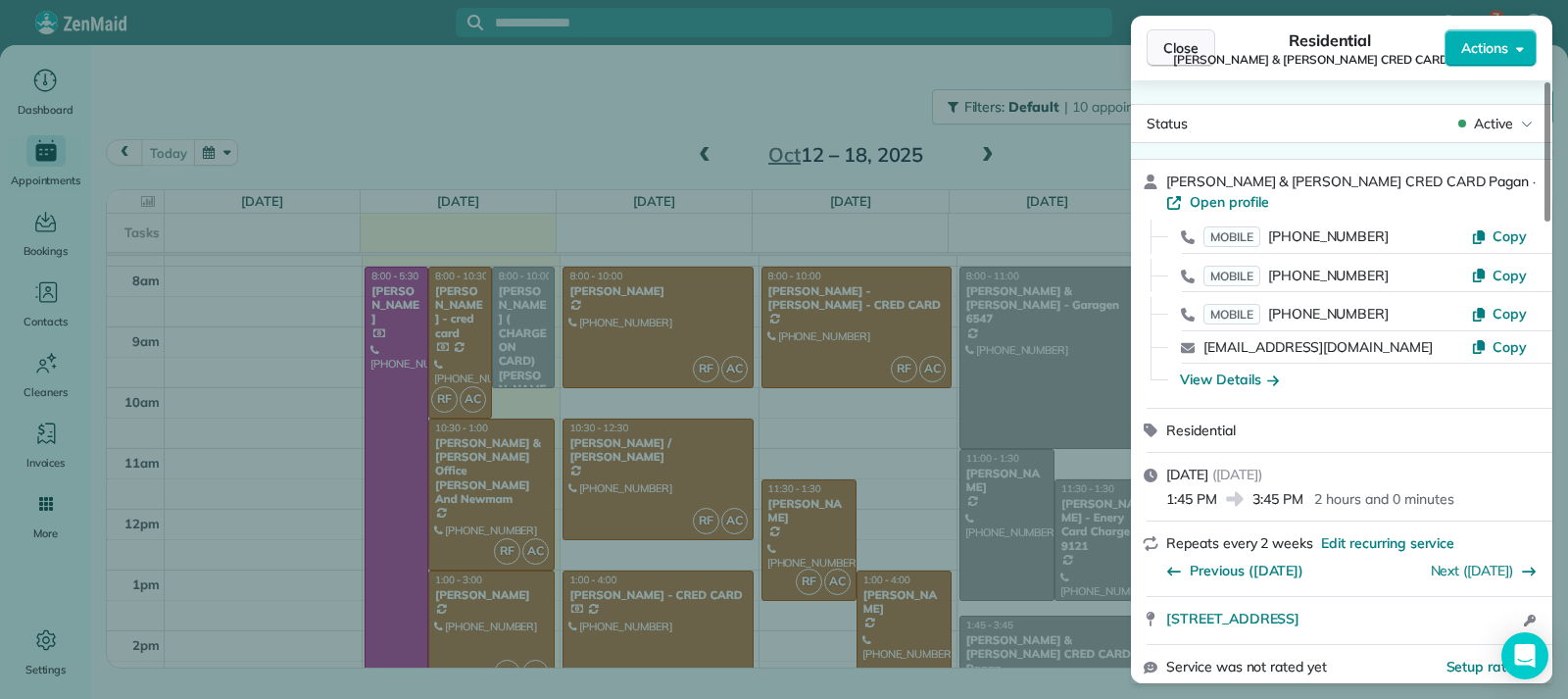
click at [1187, 46] on span "Close" at bounding box center [1181, 49] width 36 height 20
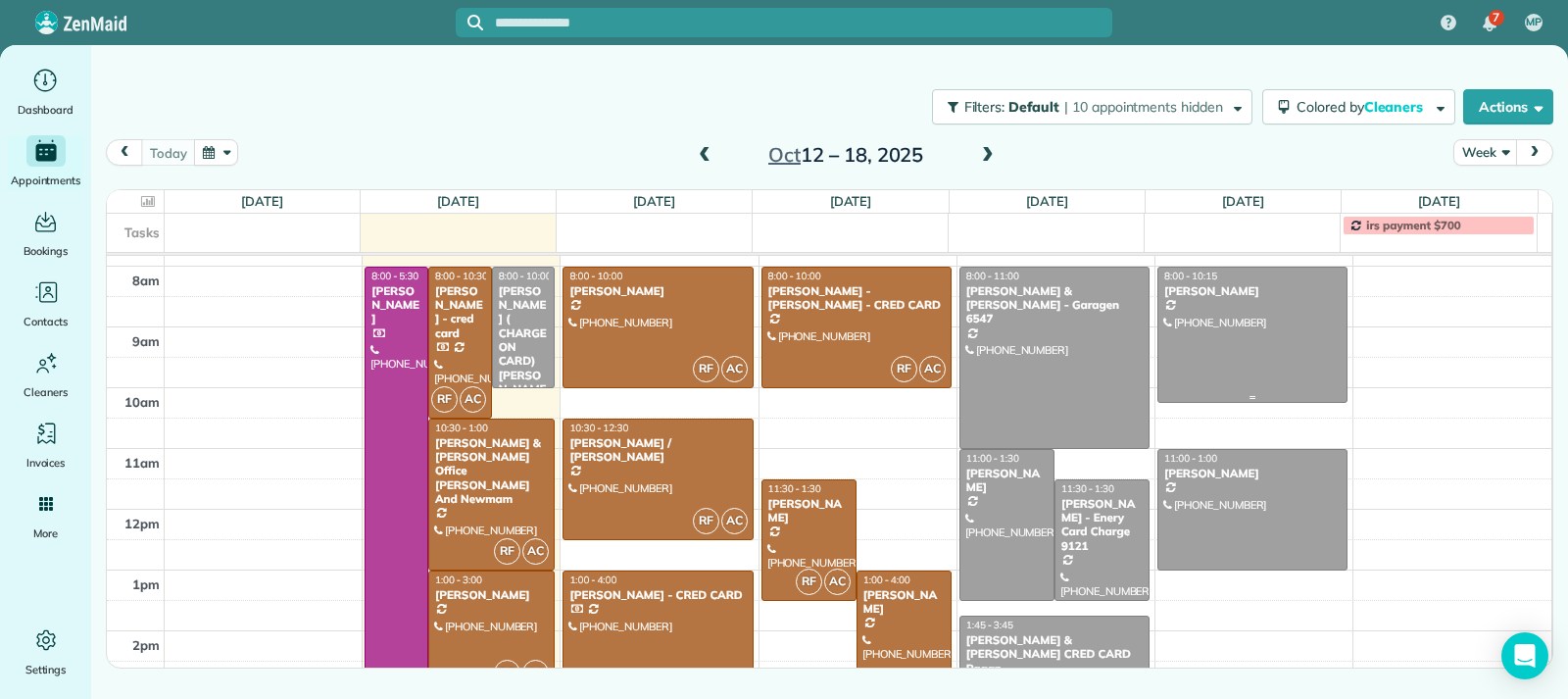
click at [1249, 322] on div at bounding box center [1252, 336] width 189 height 135
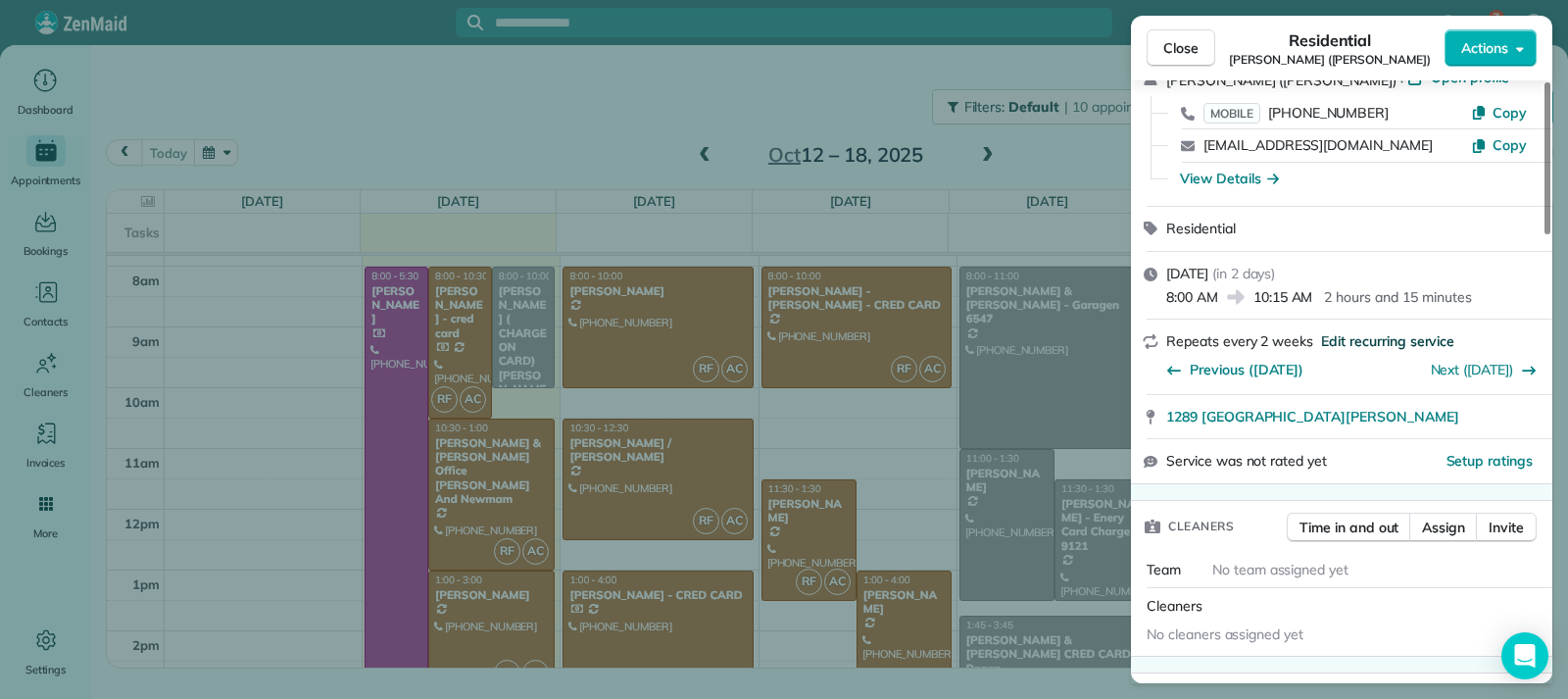
scroll to position [3, 0]
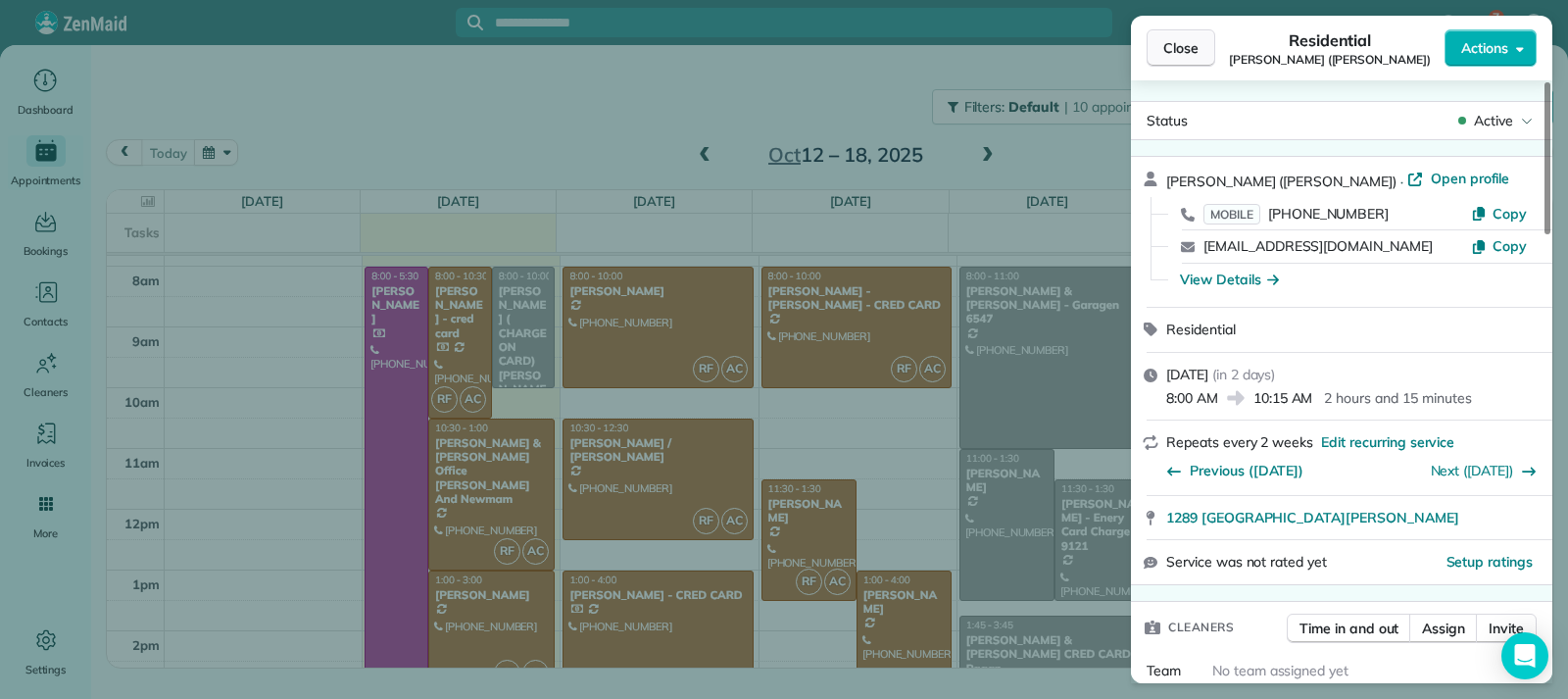
click at [1183, 54] on span "Close" at bounding box center [1181, 49] width 36 height 20
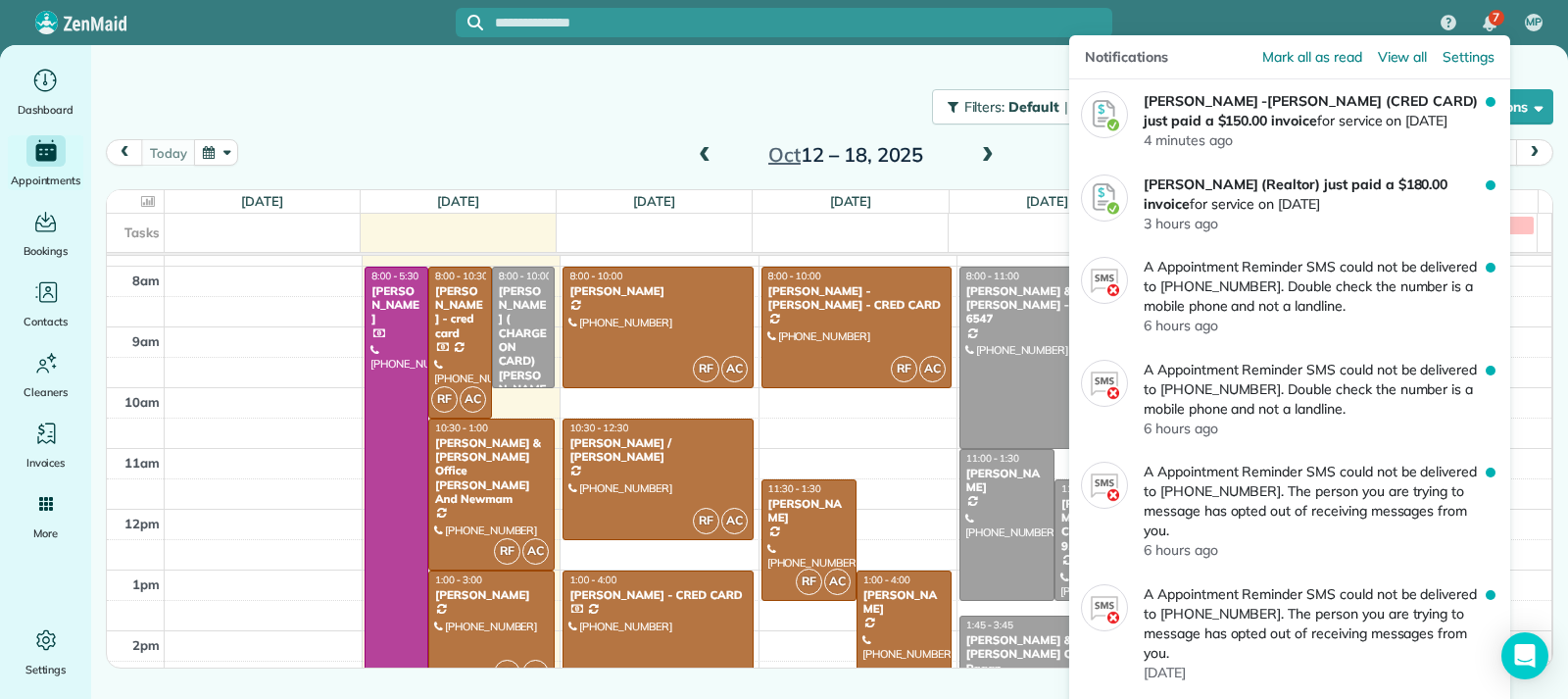
click at [1500, 8] on div "7" at bounding box center [1490, 23] width 41 height 43
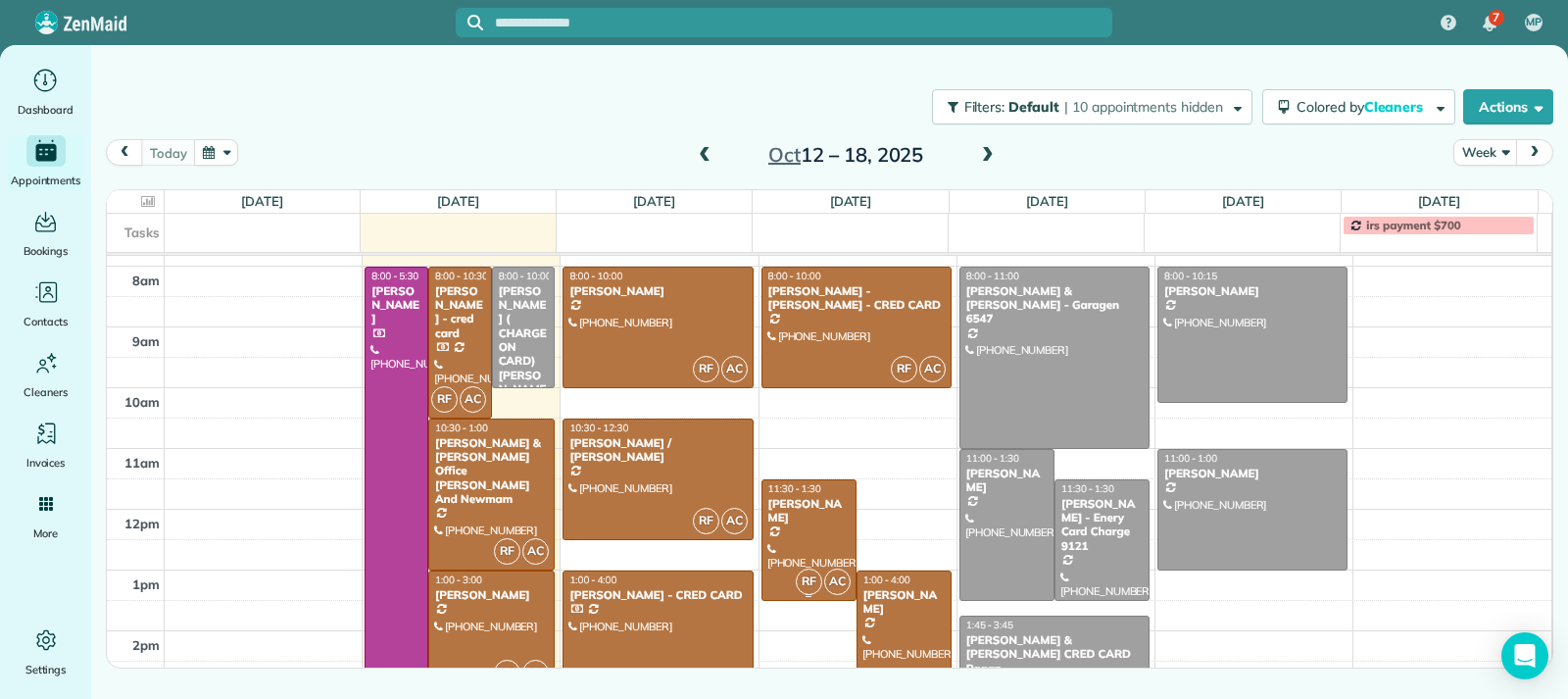
click at [805, 530] on div at bounding box center [809, 540] width 93 height 119
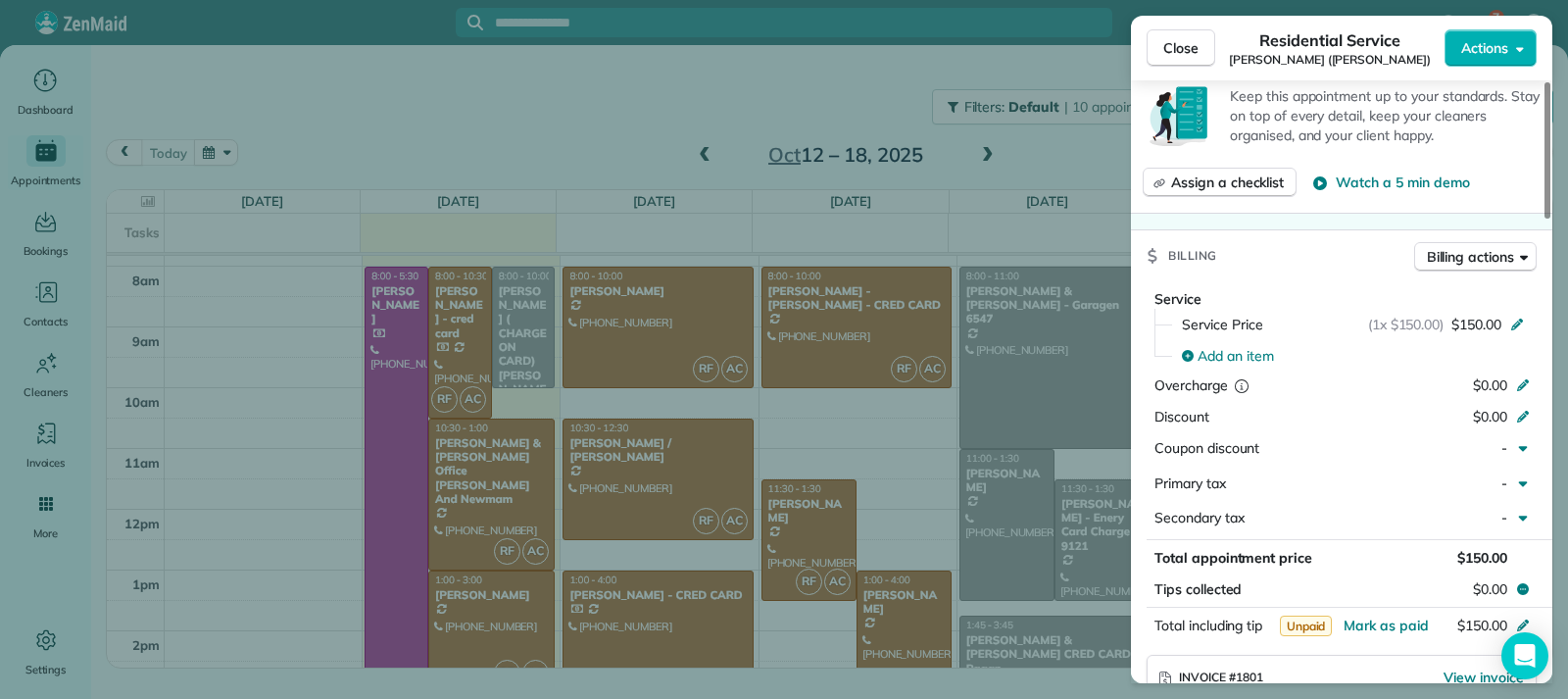
scroll to position [886, 0]
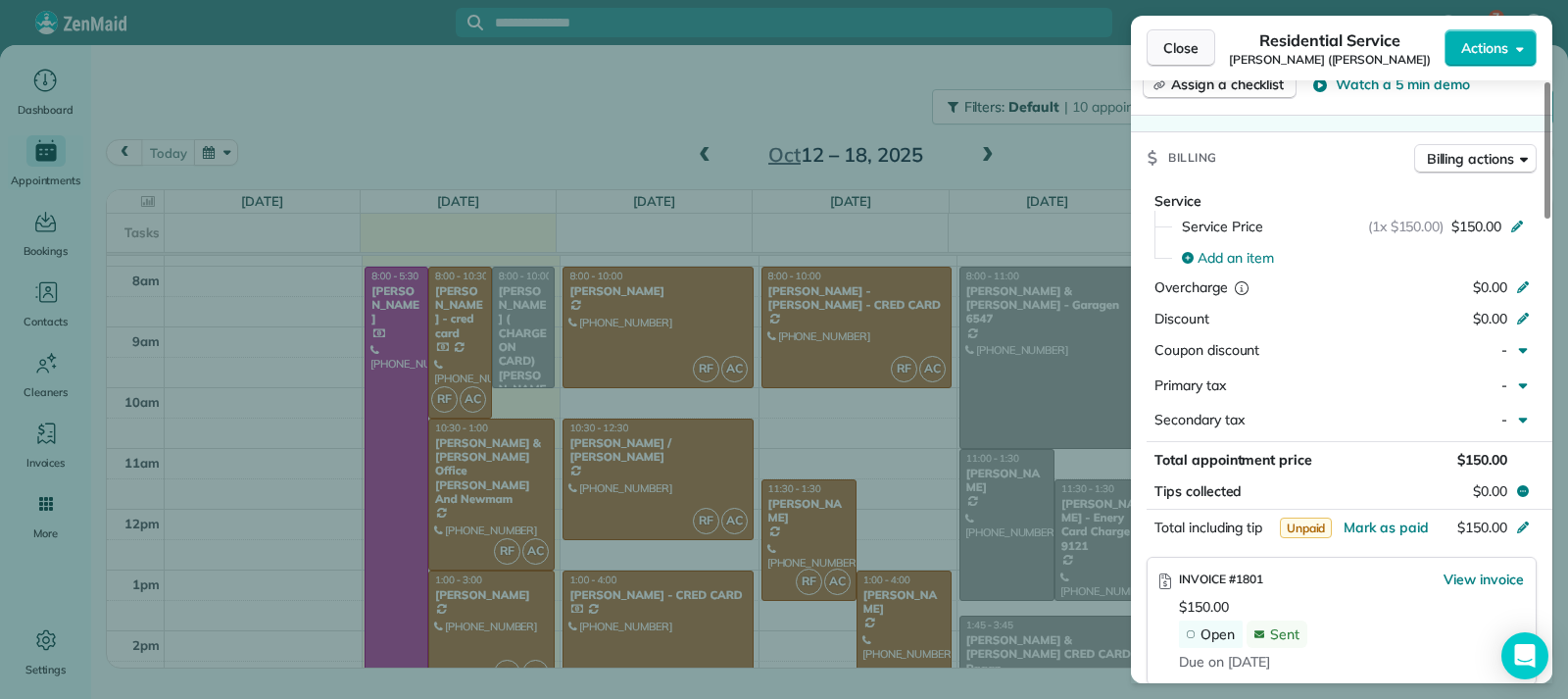
click at [1194, 47] on span "Close" at bounding box center [1181, 49] width 36 height 20
